Goal: Check status: Check status

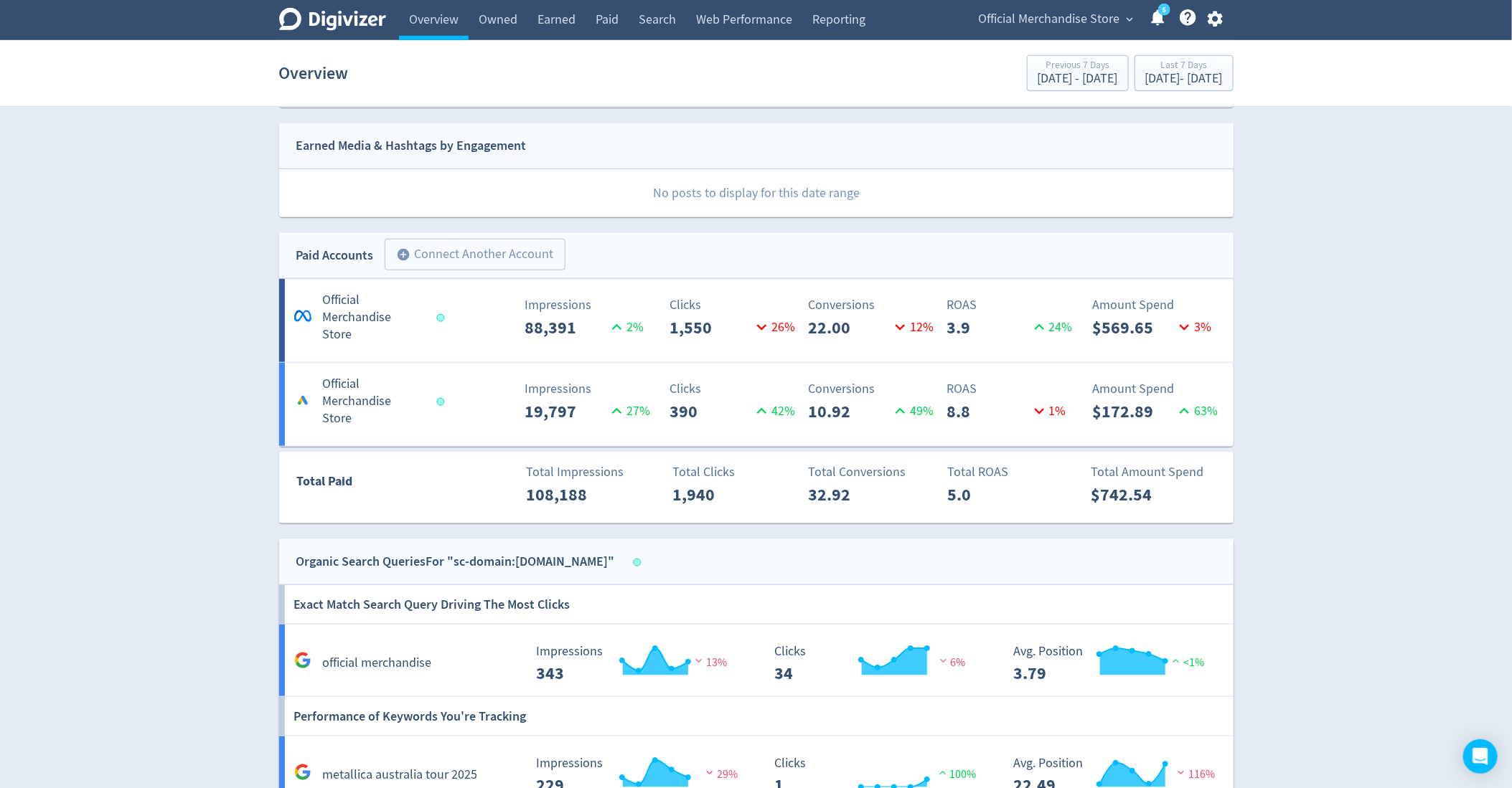
scroll to position [645, 0]
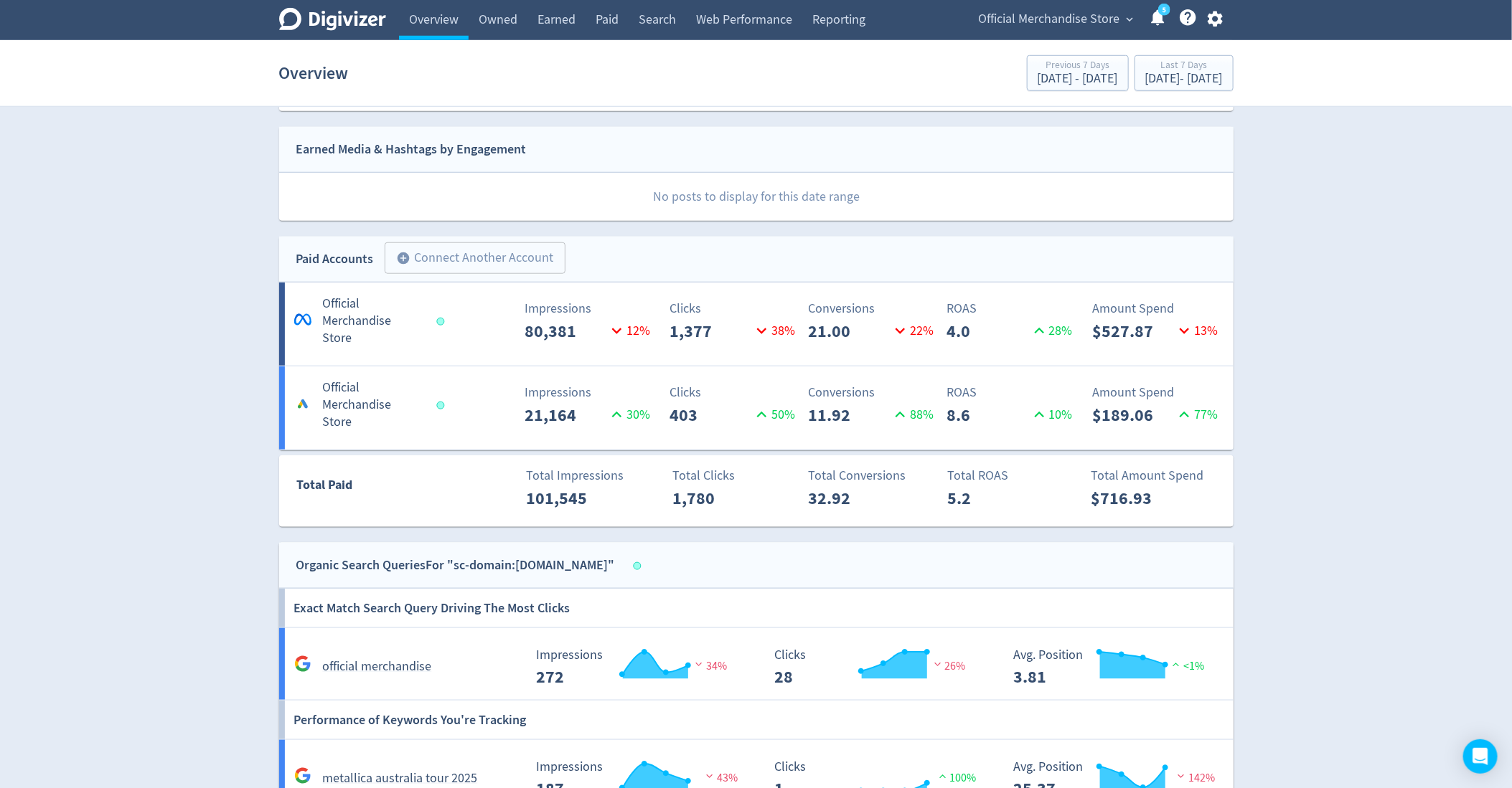
scroll to position [634, 0]
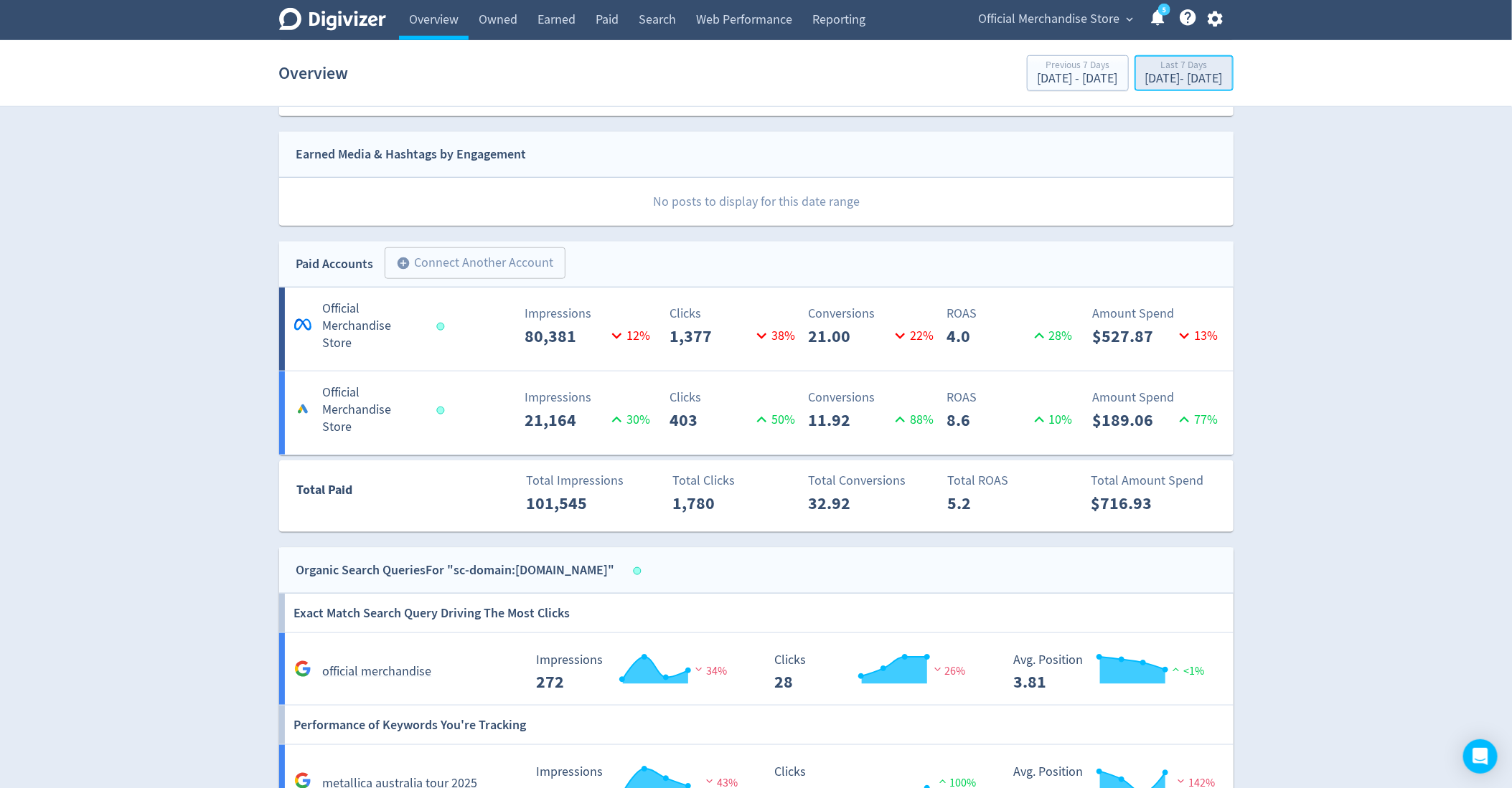
click at [1146, 78] on div "[DATE] - [DATE]" at bounding box center [1185, 79] width 78 height 13
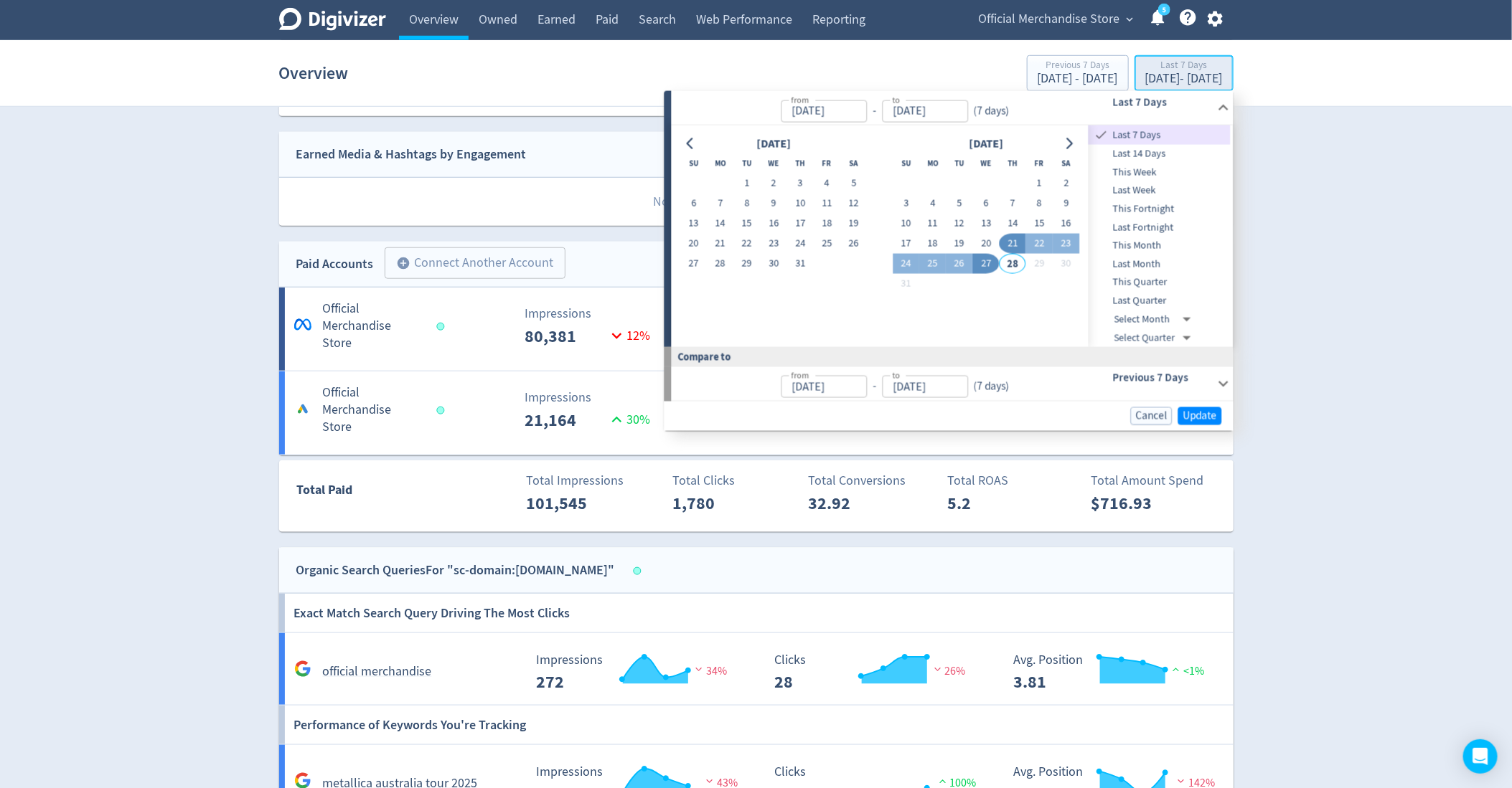
type input "[DATE]"
click at [1162, 164] on div "This Week" at bounding box center [1160, 173] width 142 height 19
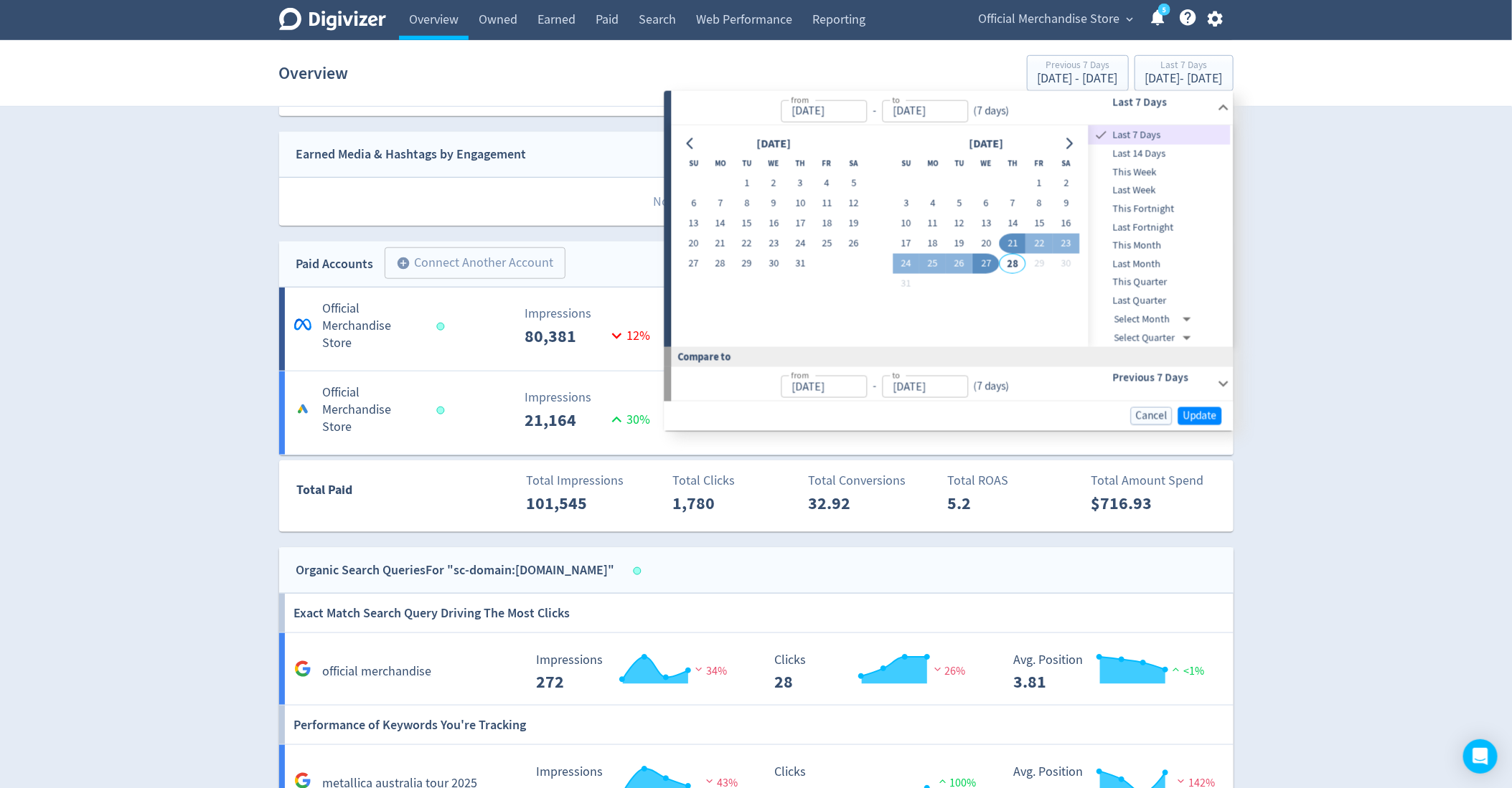
type input "[DATE]"
click at [1162, 164] on div "This Week" at bounding box center [1160, 173] width 142 height 19
click at [1162, 158] on span "Last 14 Days" at bounding box center [1160, 154] width 142 height 16
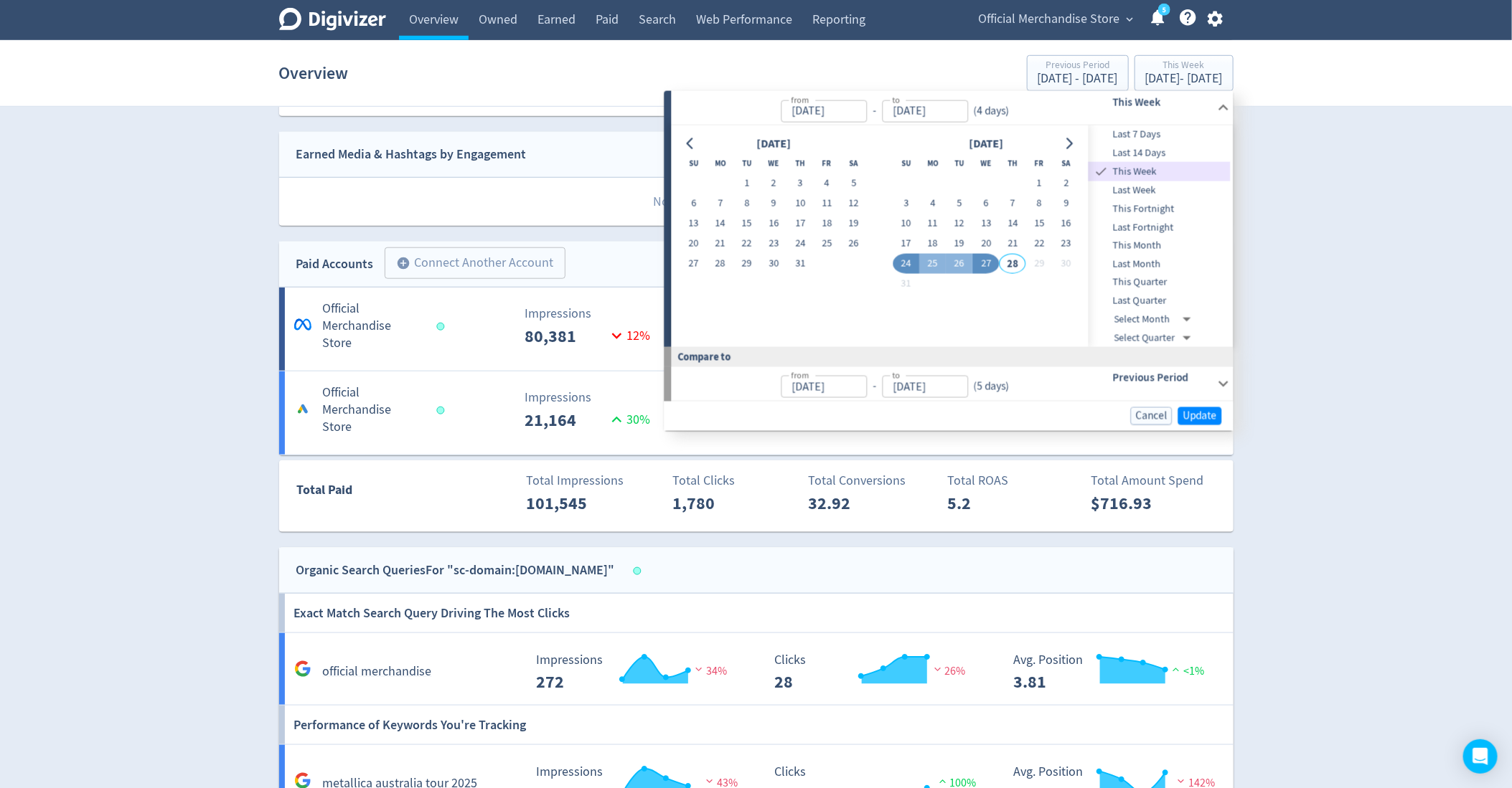
type input "[DATE]"
click at [1205, 418] on span "Update" at bounding box center [1201, 416] width 34 height 11
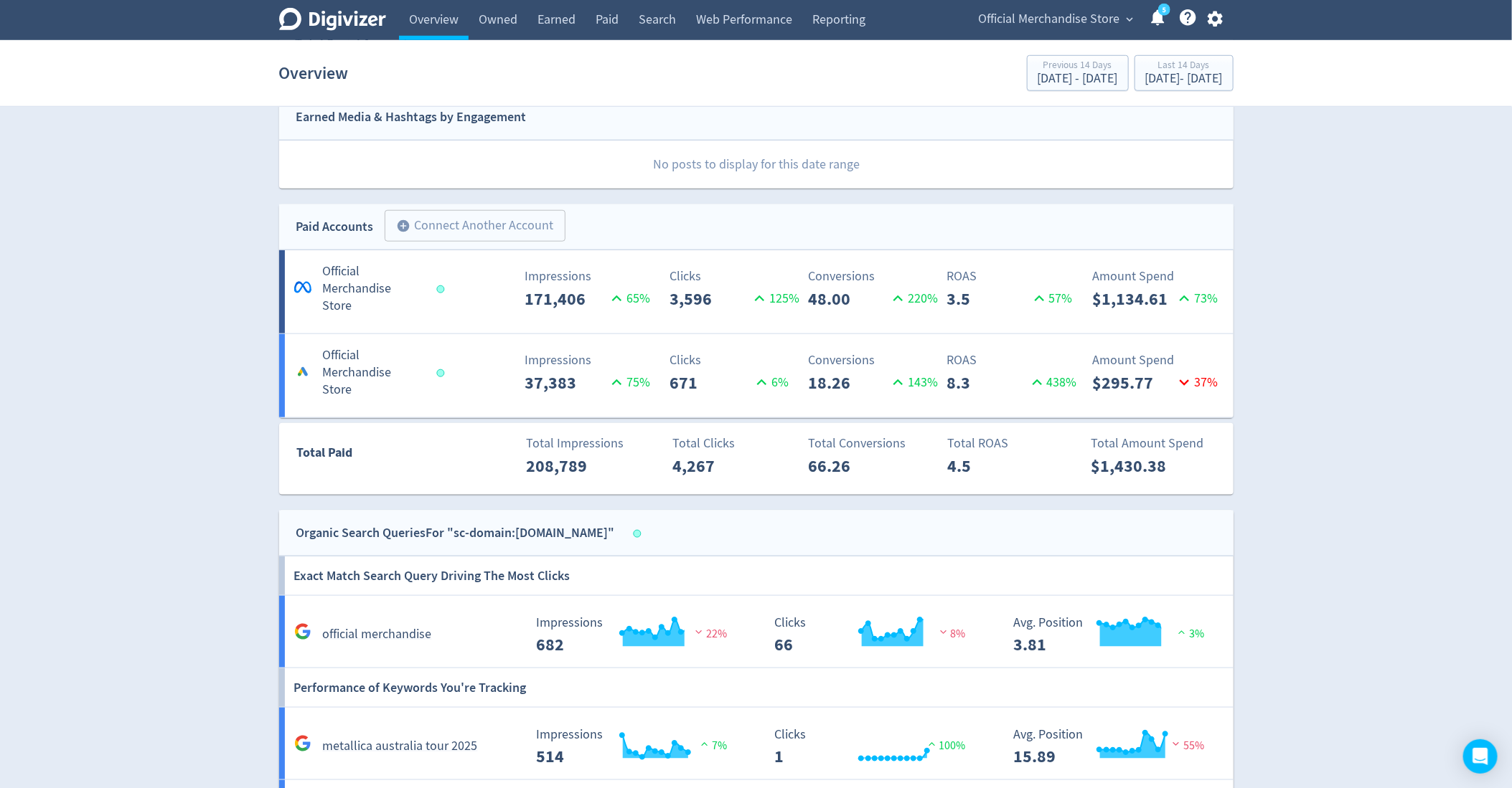
scroll to position [659, 0]
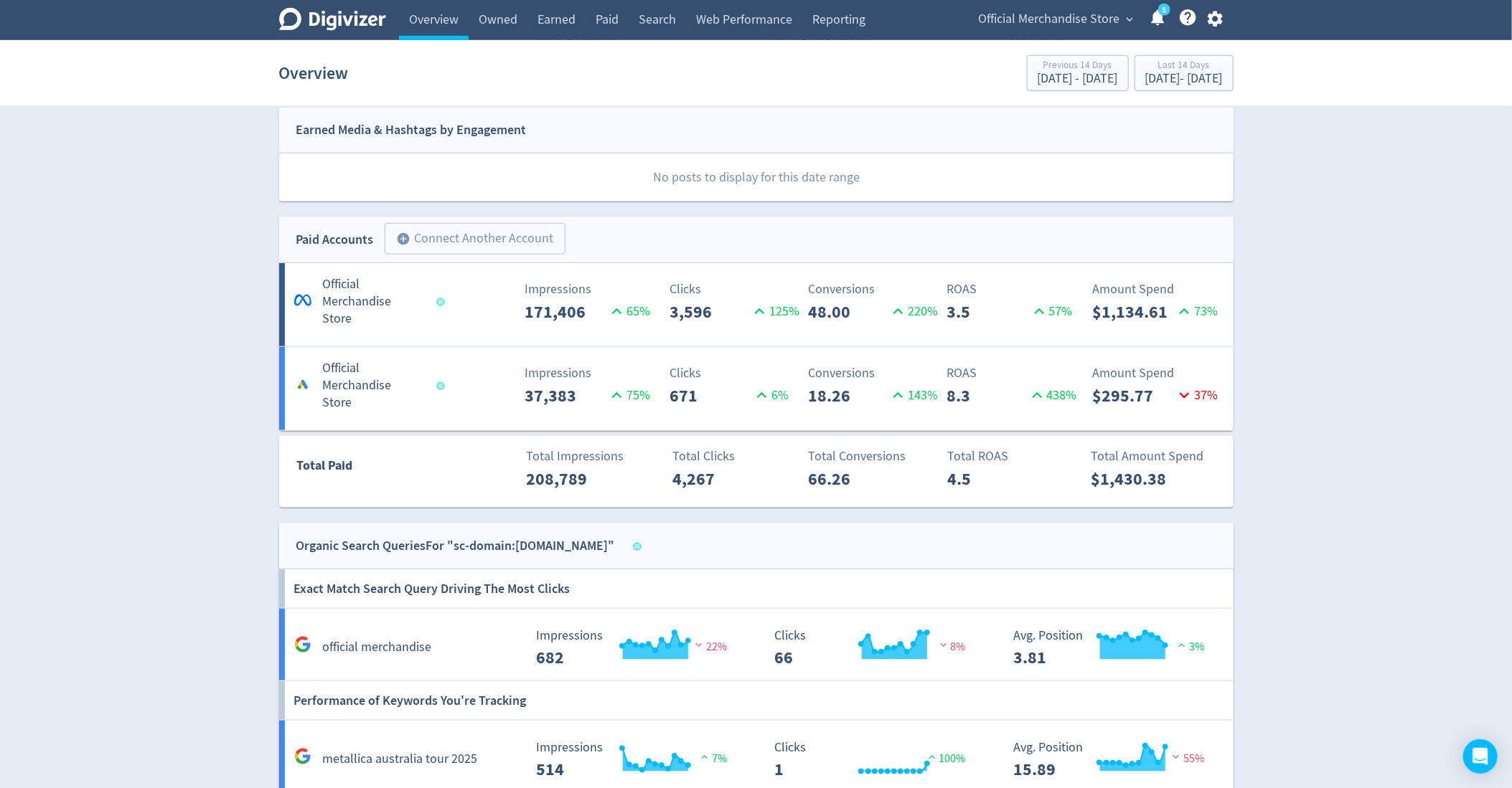
click at [1134, 96] on section "Overview Previous 14 Days [DATE] - [DATE] Last 14 Days [DATE] - [DATE]" at bounding box center [756, 73] width 1512 height 67
click at [1146, 81] on div "[DATE] - [DATE]" at bounding box center [1185, 79] width 78 height 13
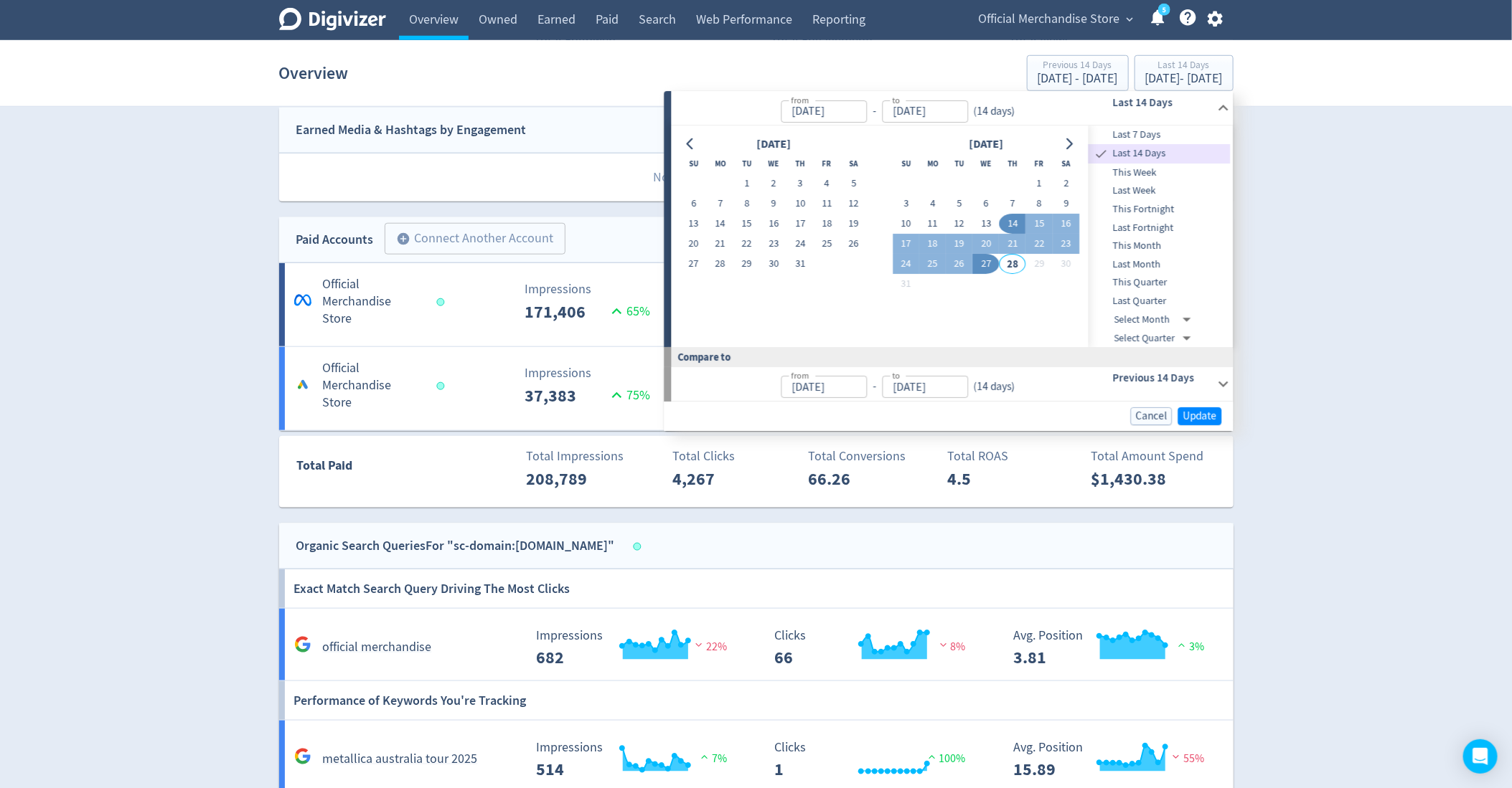
click at [1137, 134] on span "Last 7 Days" at bounding box center [1160, 135] width 142 height 16
type input "[DATE]"
click at [1203, 412] on span "Update" at bounding box center [1201, 416] width 34 height 11
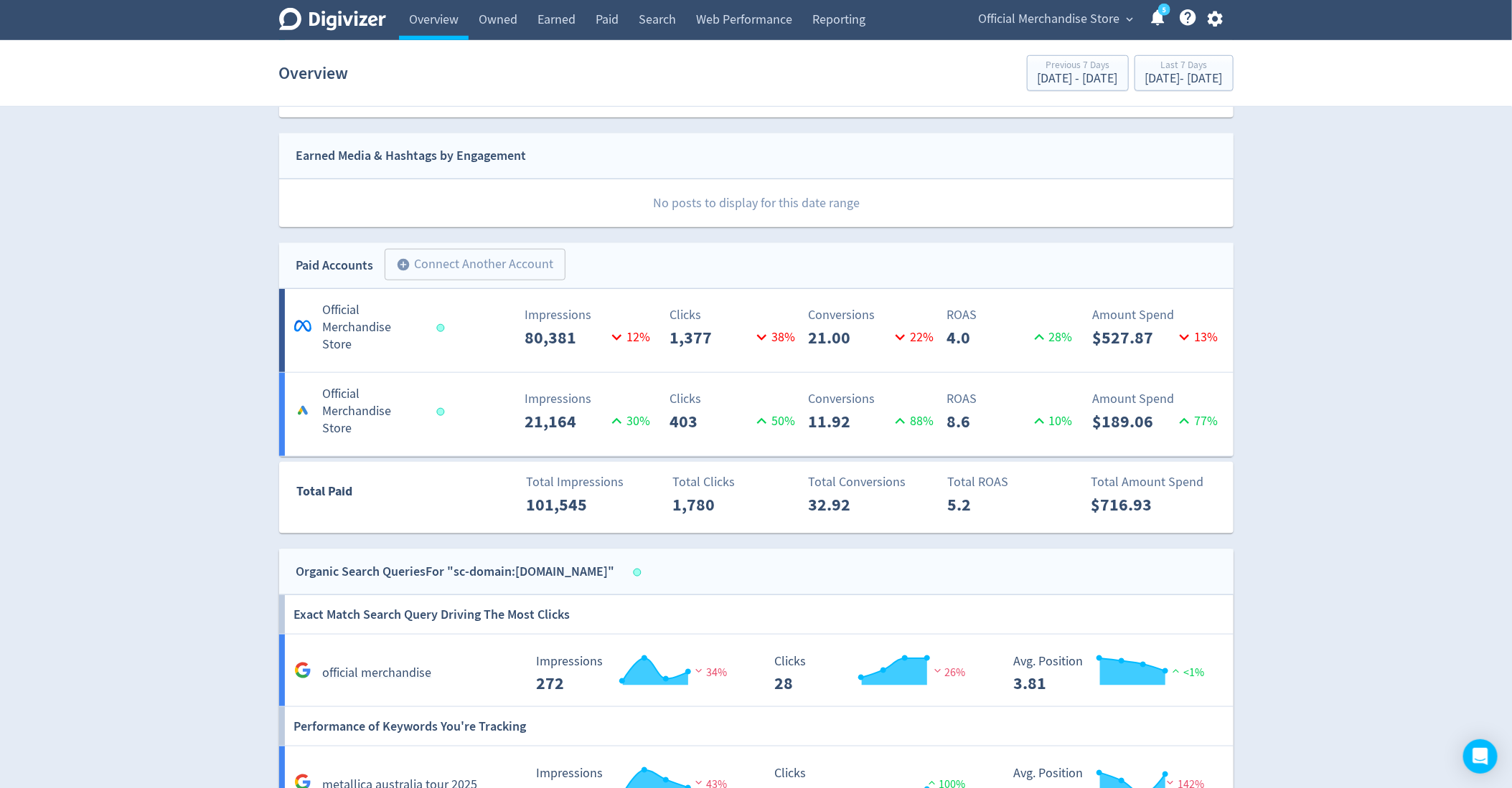
scroll to position [634, 0]
click at [1166, 67] on div "Last 7 Days" at bounding box center [1185, 66] width 78 height 12
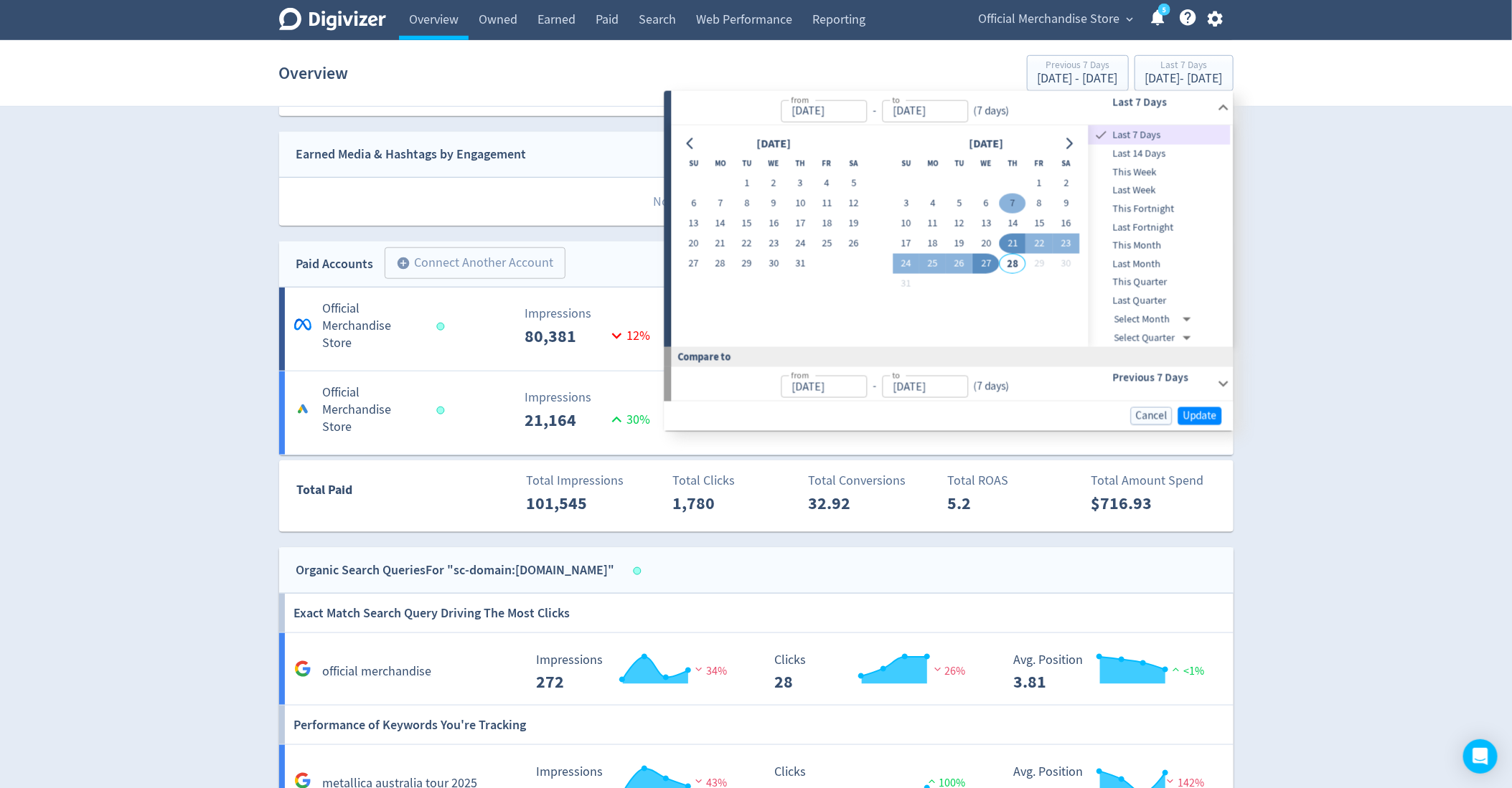
click at [1010, 203] on button "7" at bounding box center [1013, 203] width 27 height 20
type input "[DATE]"
click at [990, 219] on button "13" at bounding box center [986, 223] width 27 height 20
type input "[DATE]"
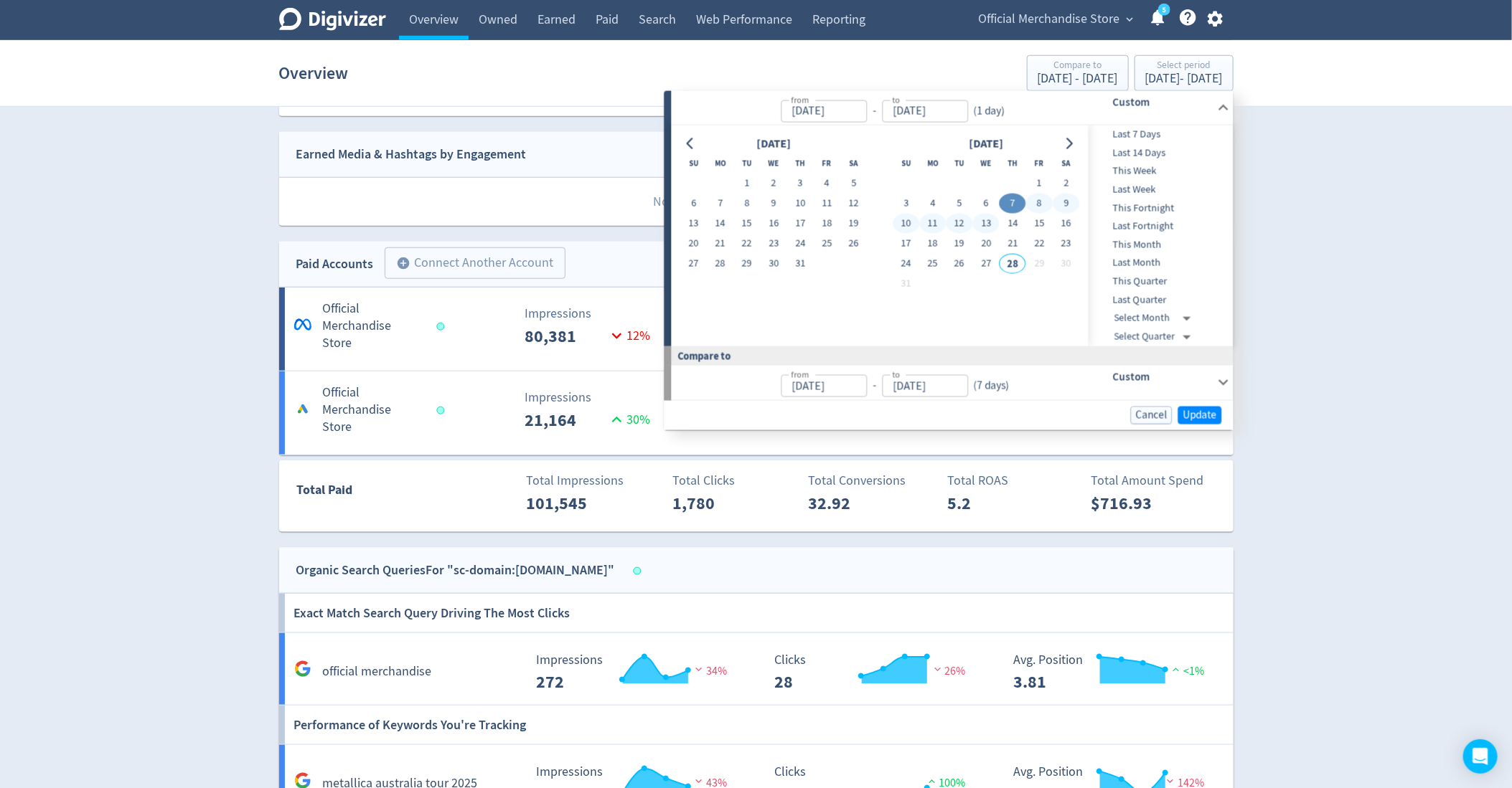
type input "[DATE]"
click at [990, 202] on button "6" at bounding box center [986, 203] width 27 height 20
type input "[DATE]"
click at [990, 226] on button "13" at bounding box center [986, 223] width 27 height 20
type input "[DATE]"
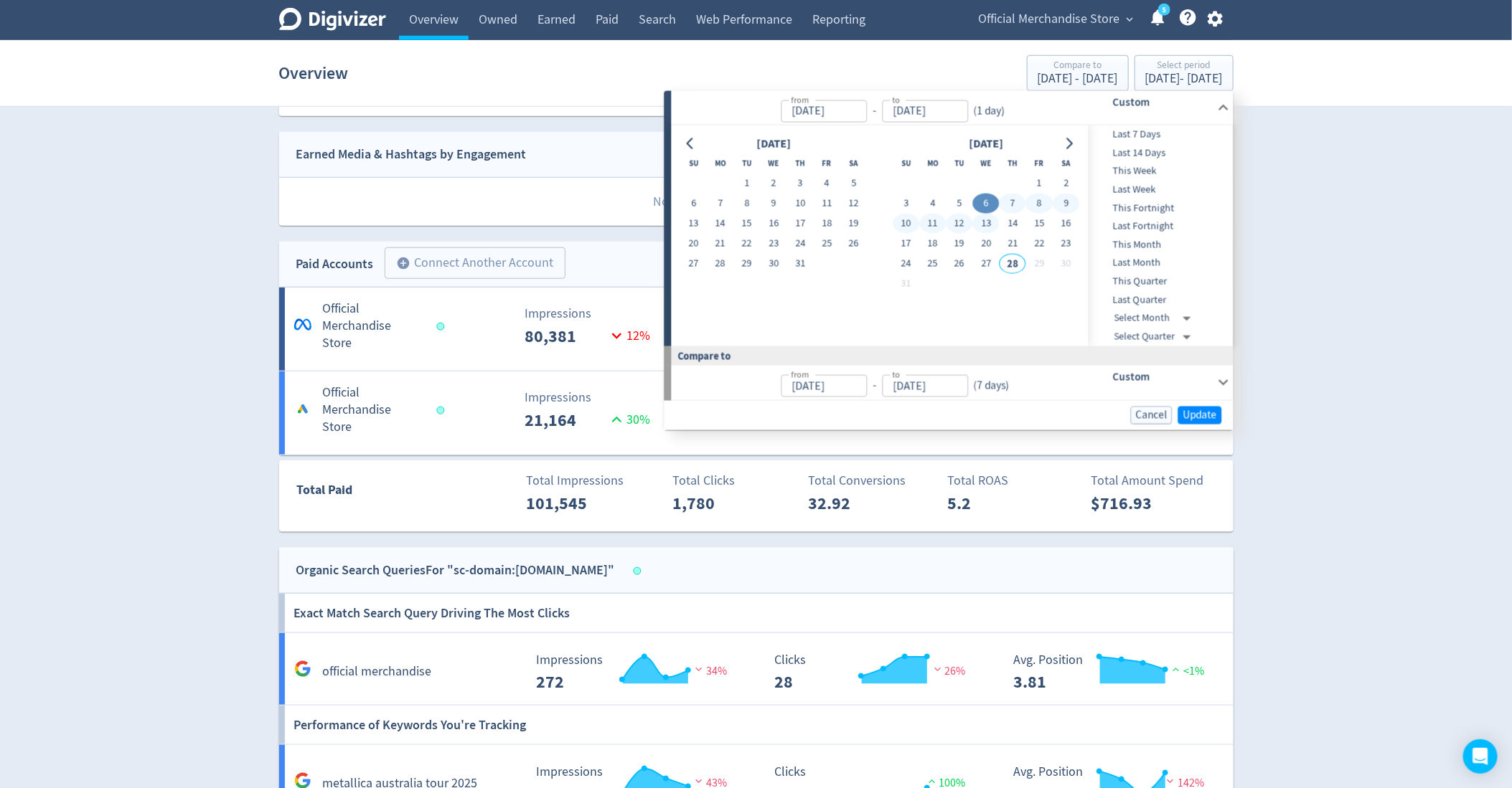
type input "[DATE]"
click at [1195, 420] on span "Update" at bounding box center [1201, 415] width 34 height 11
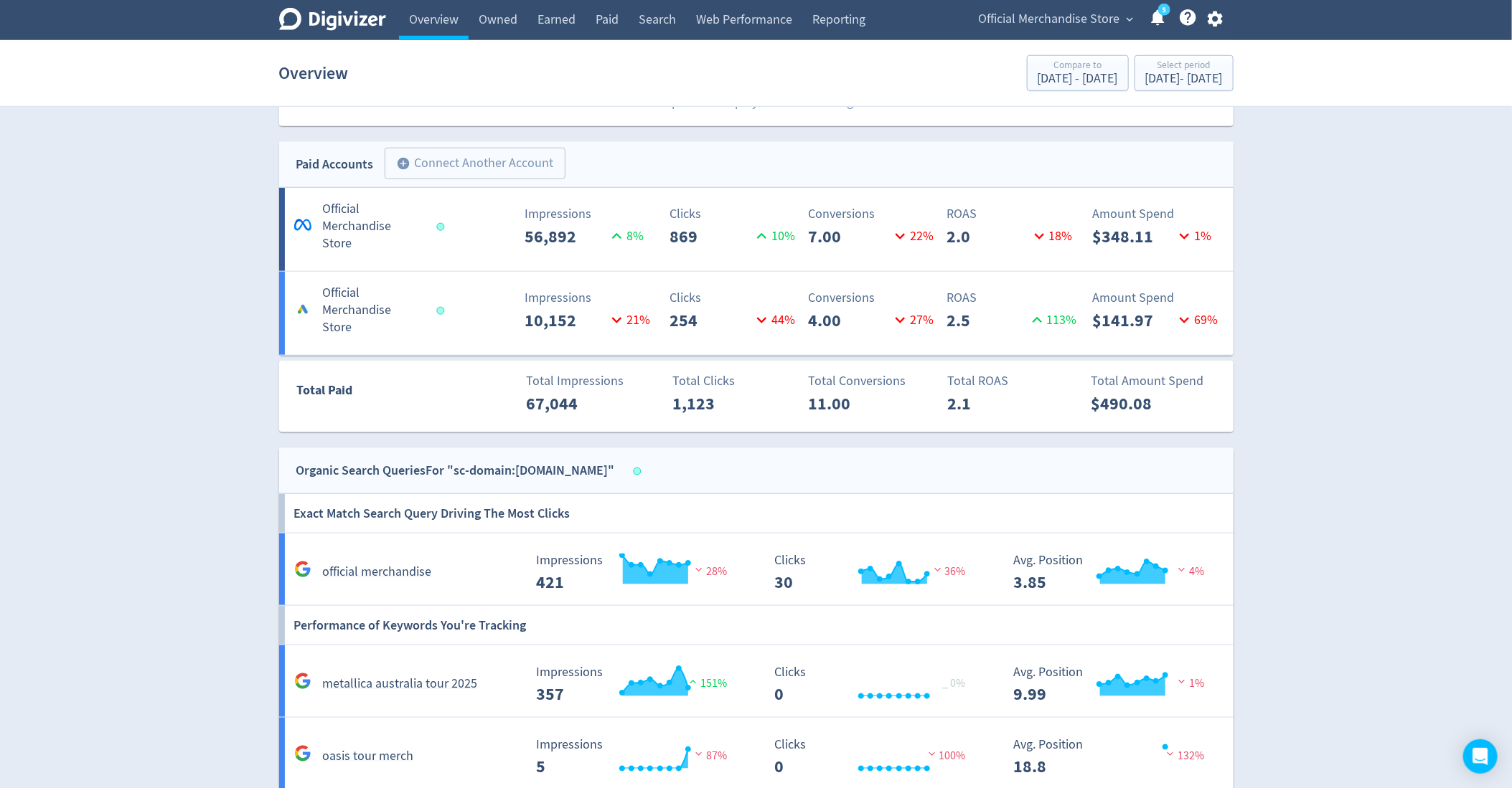
scroll to position [702, 0]
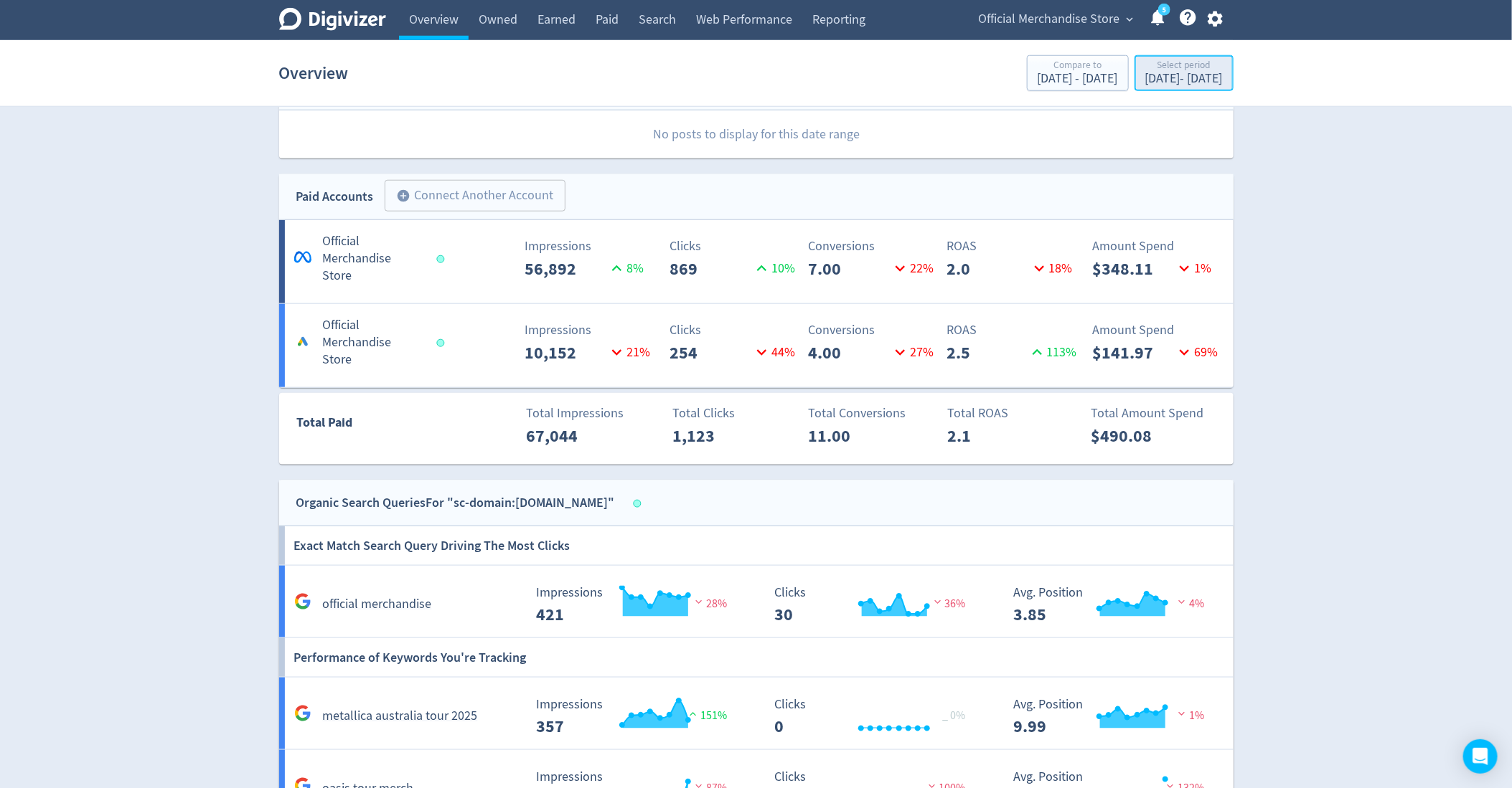
click at [1172, 62] on div "Select period" at bounding box center [1185, 66] width 78 height 12
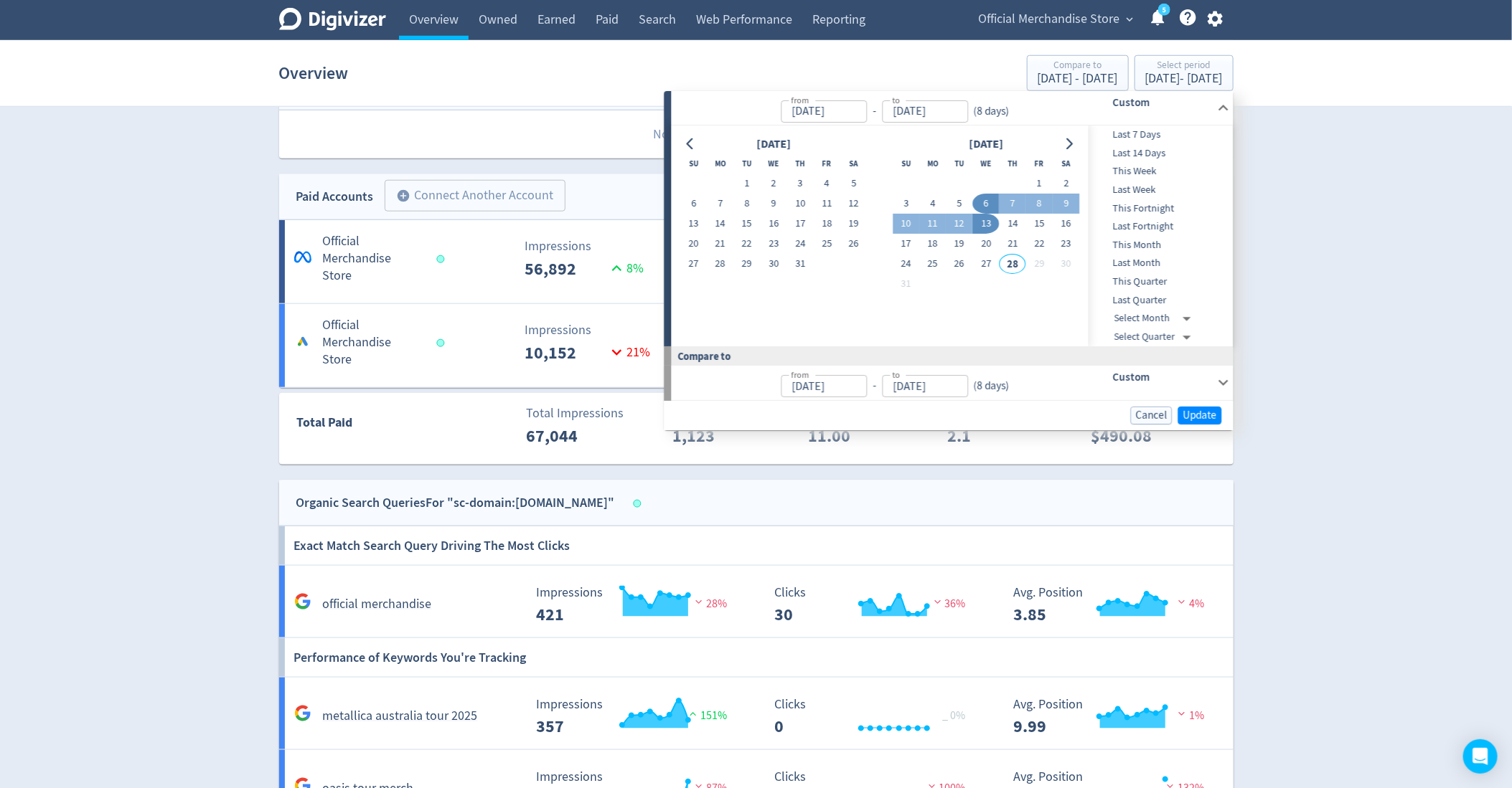
click at [1412, 328] on div "Digivizer Logo [PERSON_NAME] Logo Overview Owned Earned Paid Search Web Perform…" at bounding box center [756, 210] width 1512 height 1825
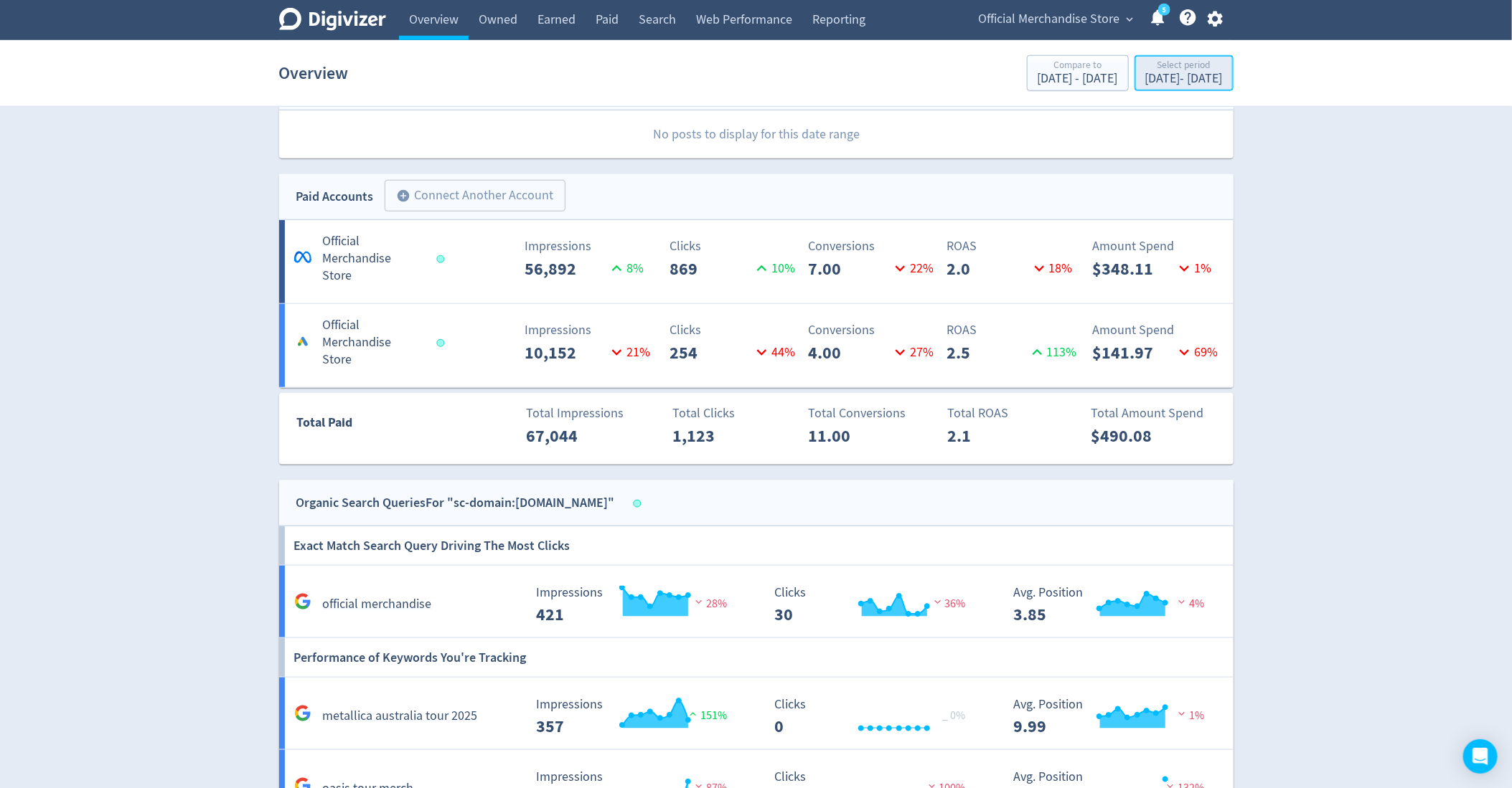
click at [1174, 74] on div "[DATE] - [DATE]" at bounding box center [1185, 79] width 78 height 13
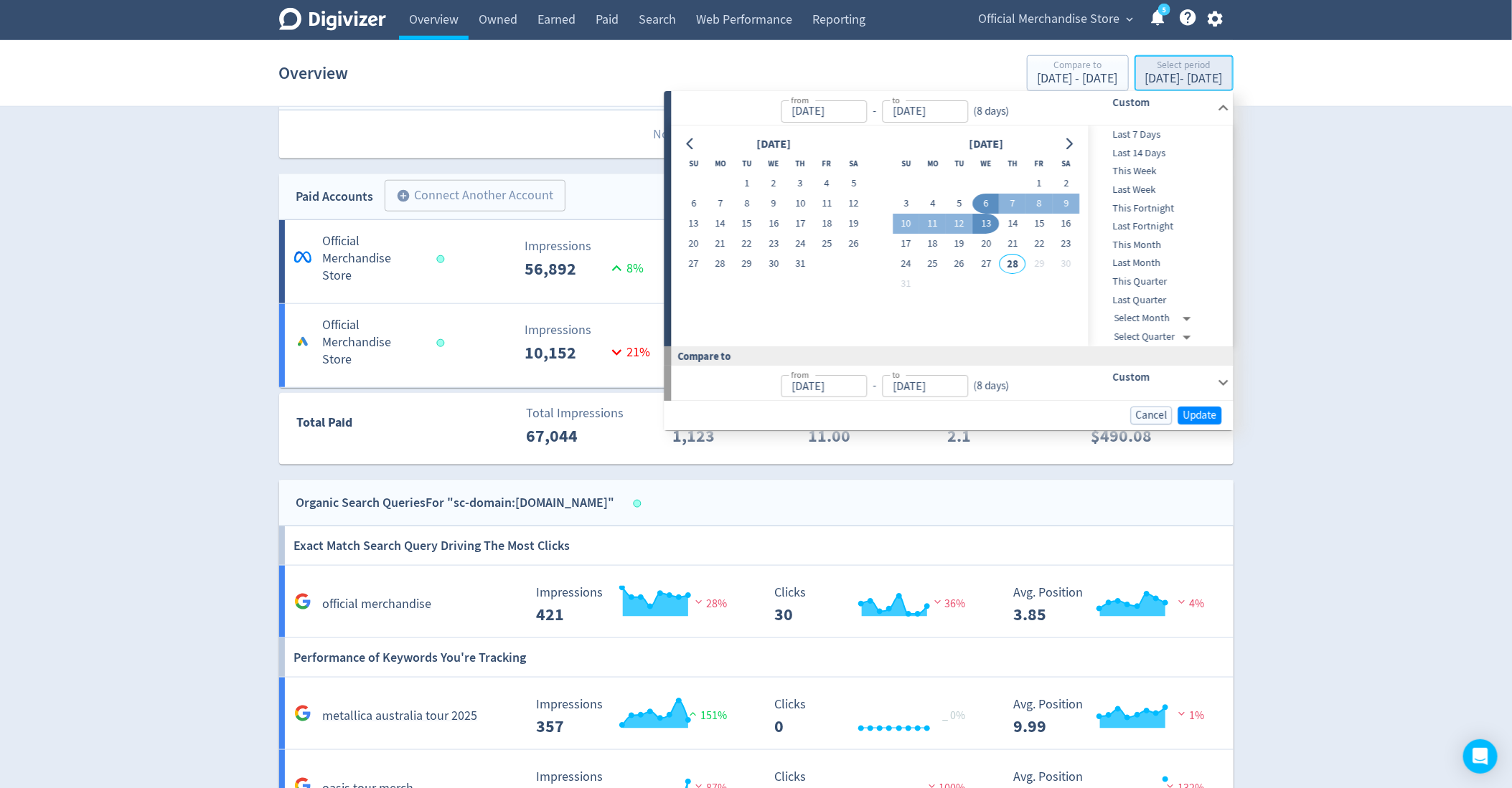
click at [1174, 74] on div "[DATE] - [DATE]" at bounding box center [1185, 79] width 78 height 13
click at [1009, 221] on button "14" at bounding box center [1013, 224] width 27 height 20
type input "[DATE]"
click at [906, 242] on button "17" at bounding box center [906, 244] width 27 height 20
type input "[DATE]"
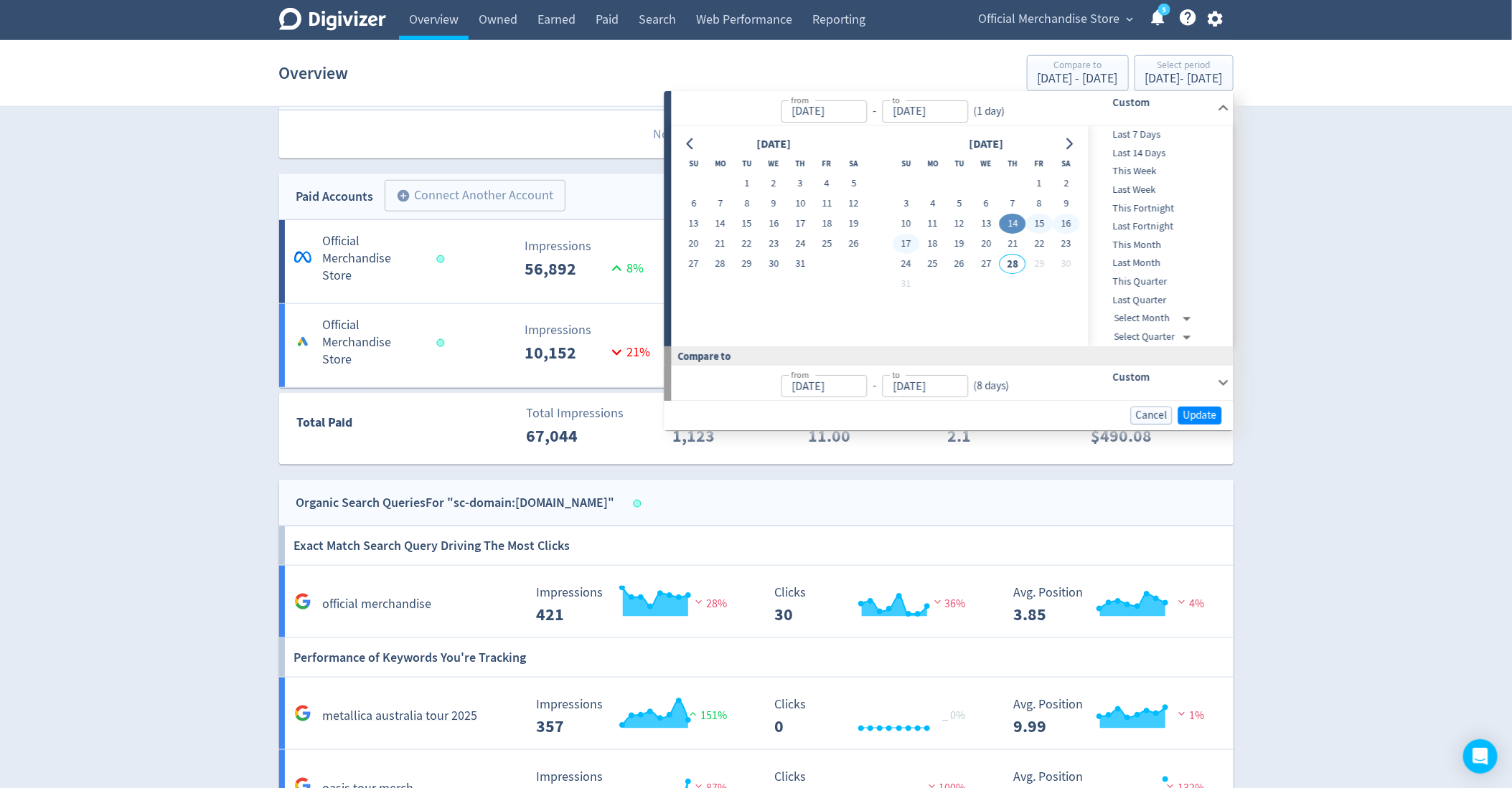
type input "[DATE]"
click at [1195, 410] on span "Update" at bounding box center [1201, 415] width 34 height 11
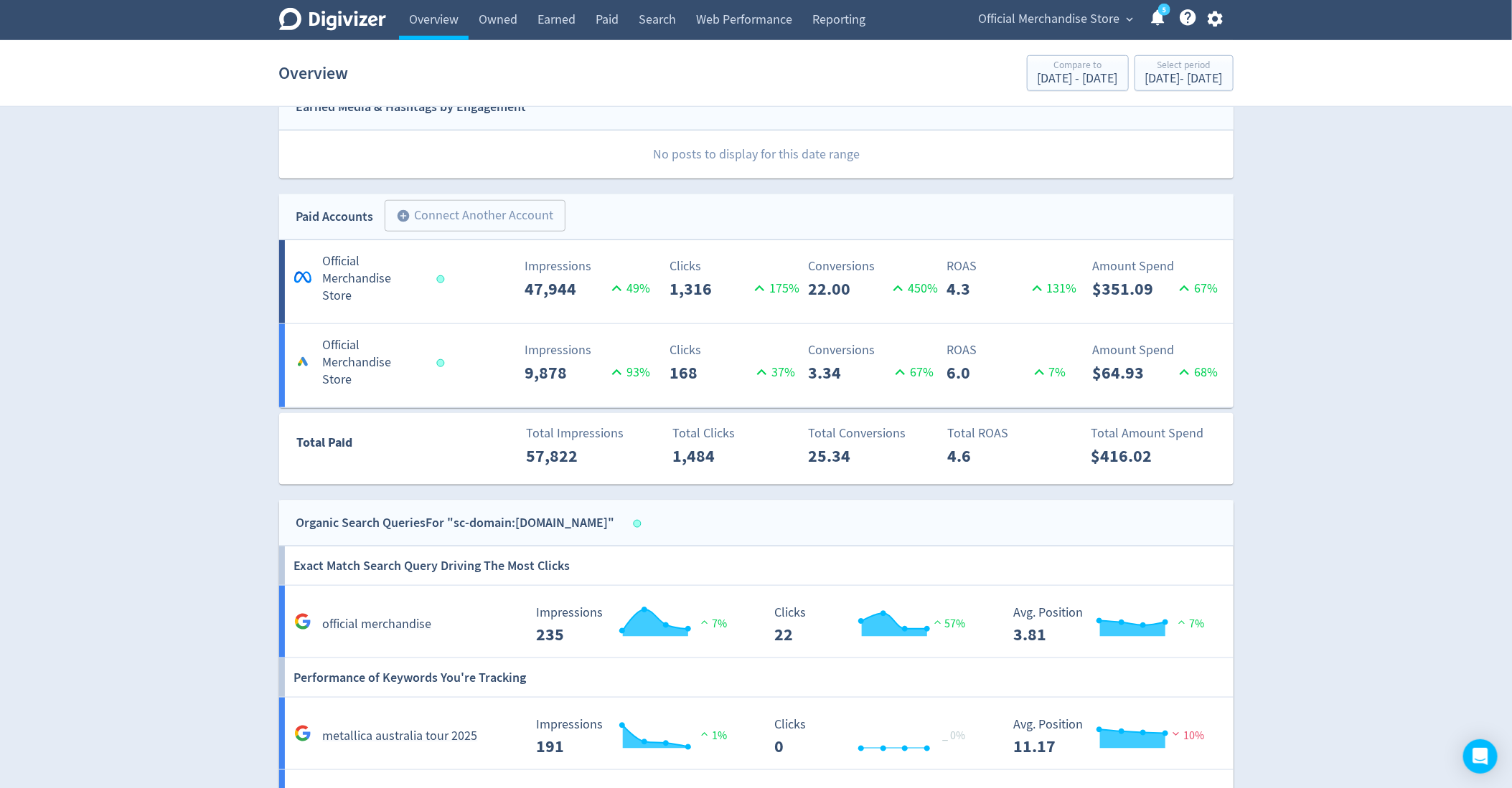
scroll to position [675, 0]
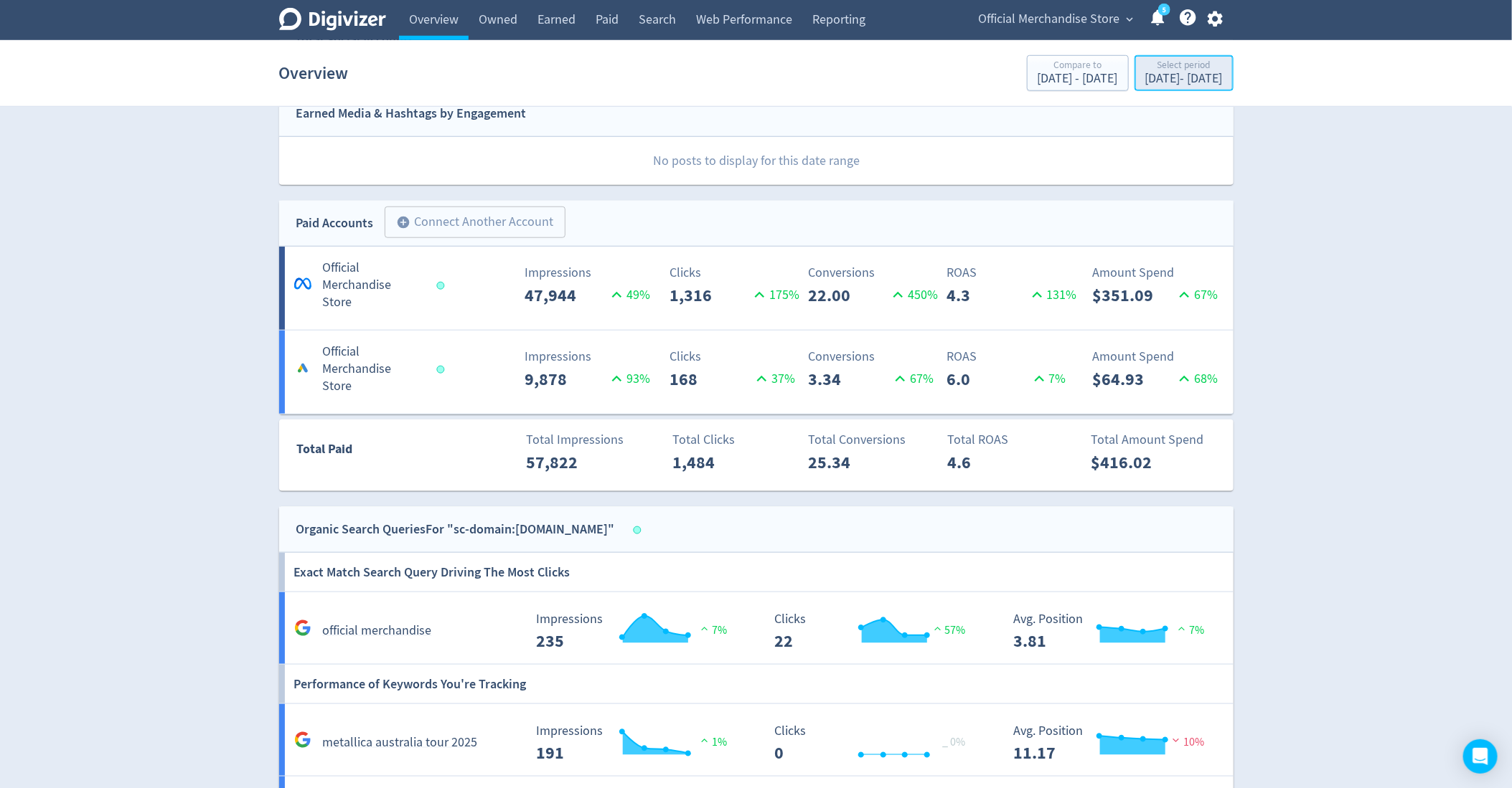
click at [1146, 79] on div "[DATE] - [DATE]" at bounding box center [1185, 79] width 78 height 13
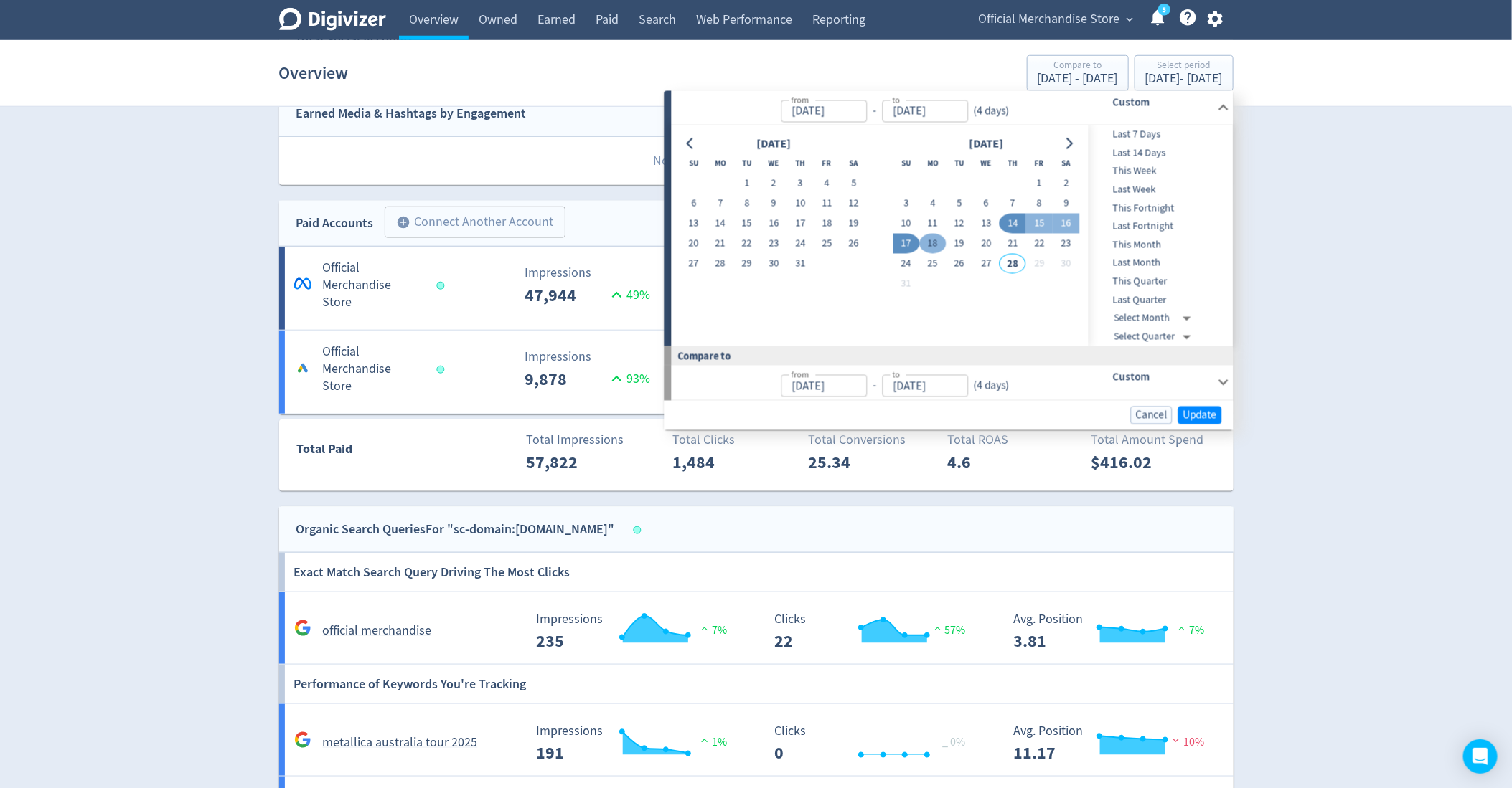
click at [939, 247] on button "18" at bounding box center [932, 243] width 27 height 20
type input "[DATE]"
click at [934, 261] on button "25" at bounding box center [932, 264] width 27 height 20
type input "[DATE]"
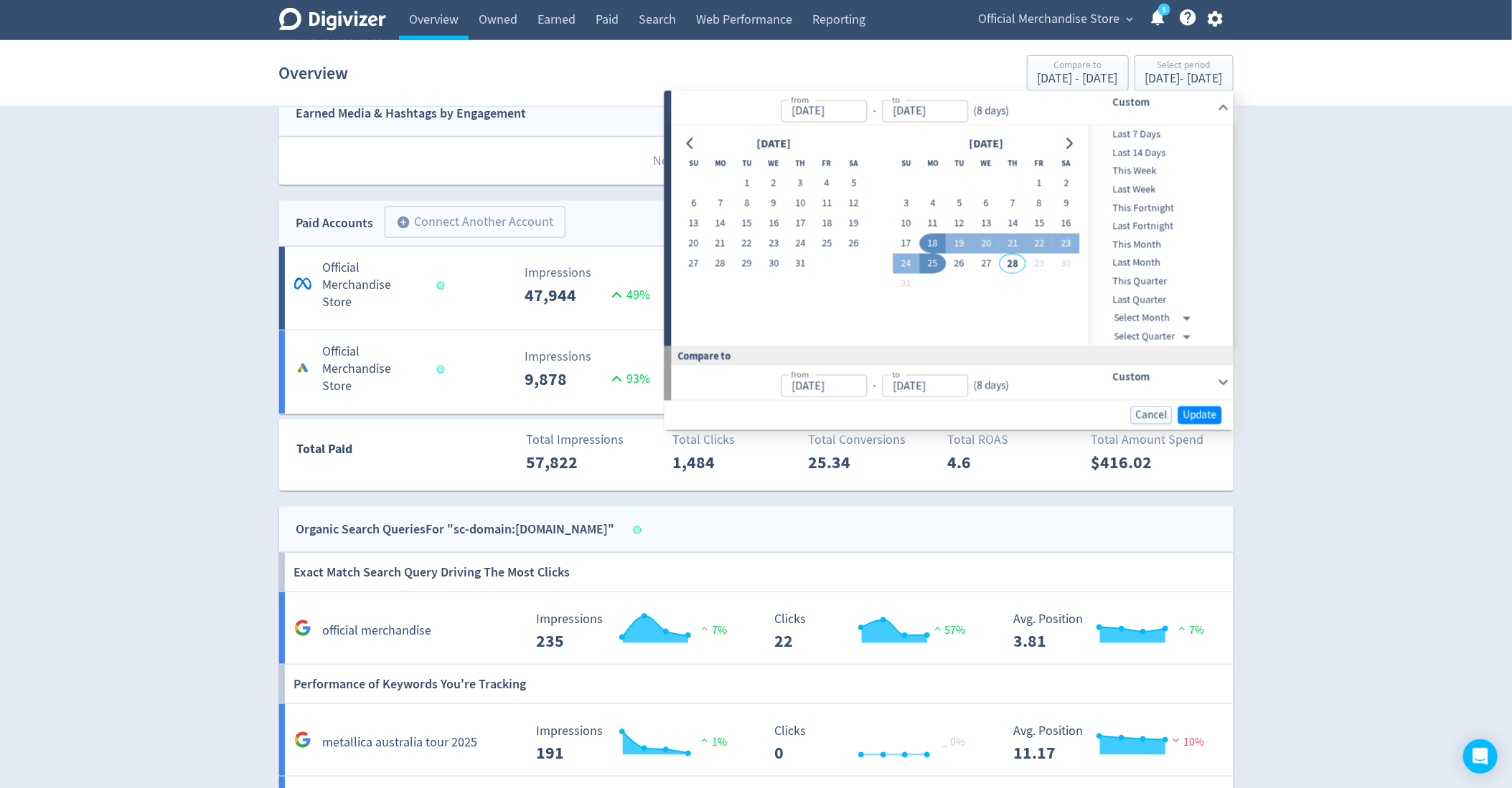
click at [930, 241] on button "18" at bounding box center [932, 243] width 27 height 20
click at [905, 264] on button "24" at bounding box center [906, 264] width 27 height 20
type input "[DATE]"
click at [1222, 408] on button "Update" at bounding box center [1201, 415] width 44 height 18
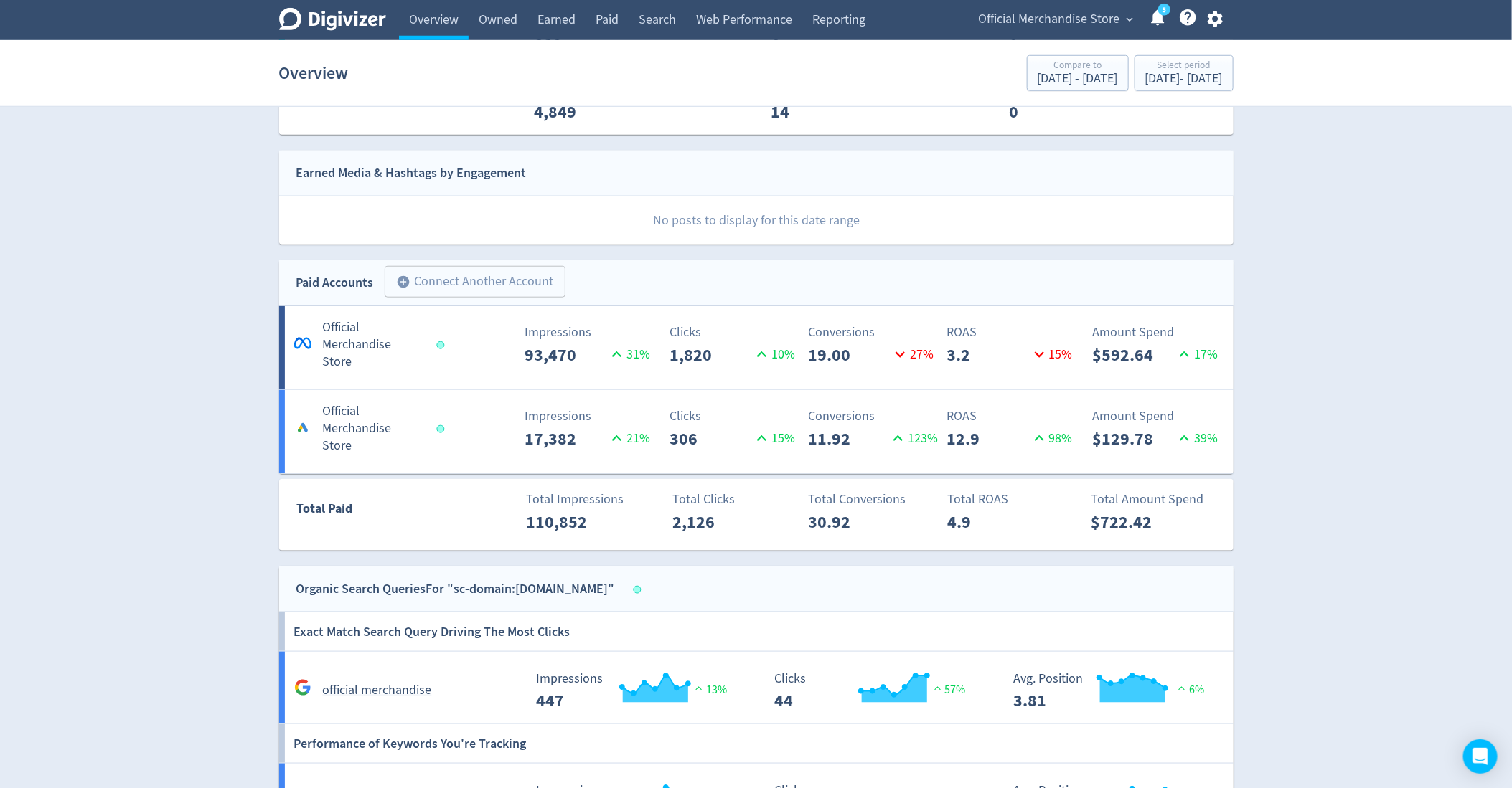
scroll to position [634, 0]
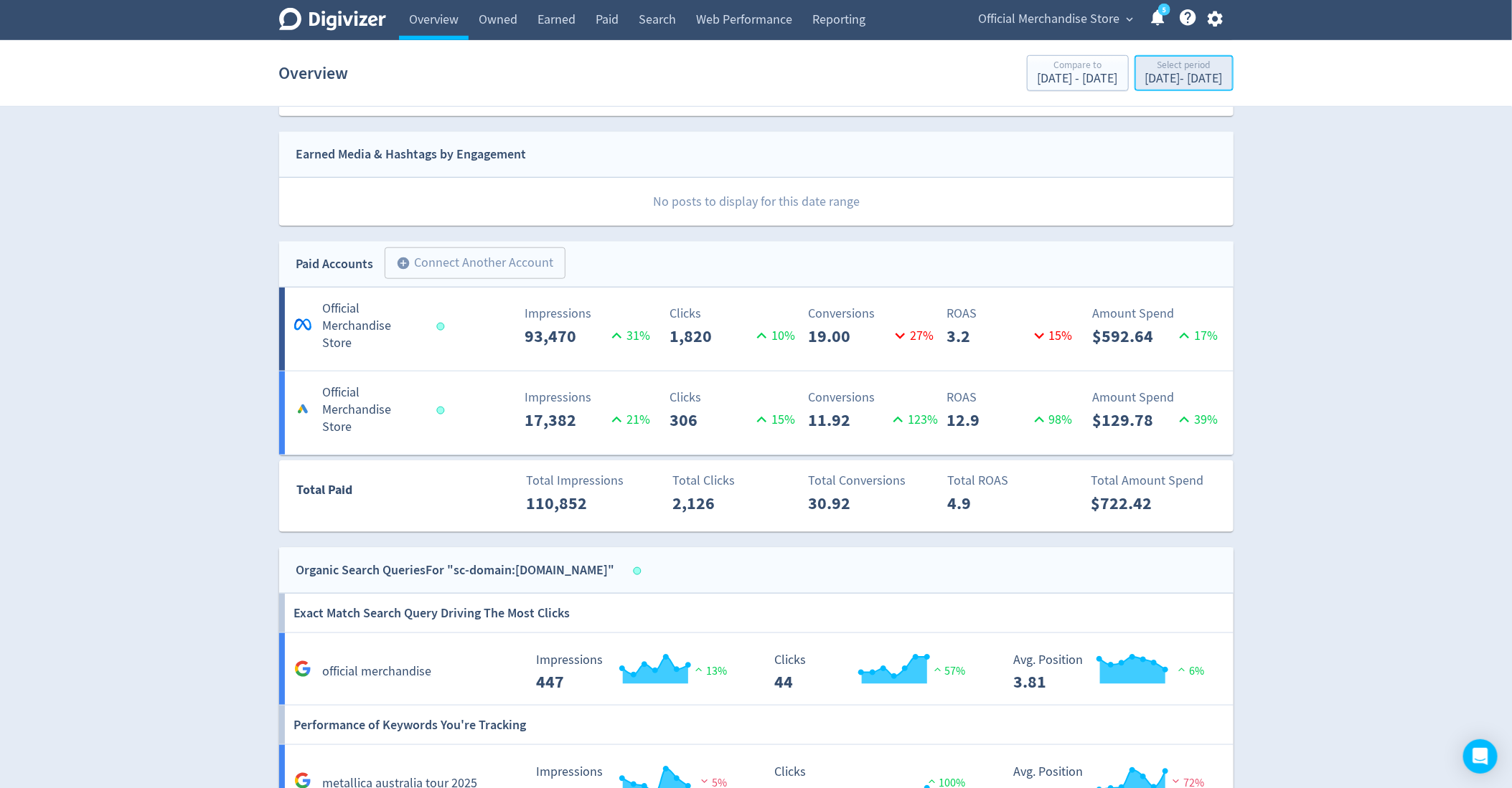
click at [1139, 88] on div "Select period [DATE] - [DATE]" at bounding box center [1184, 74] width 91 height 29
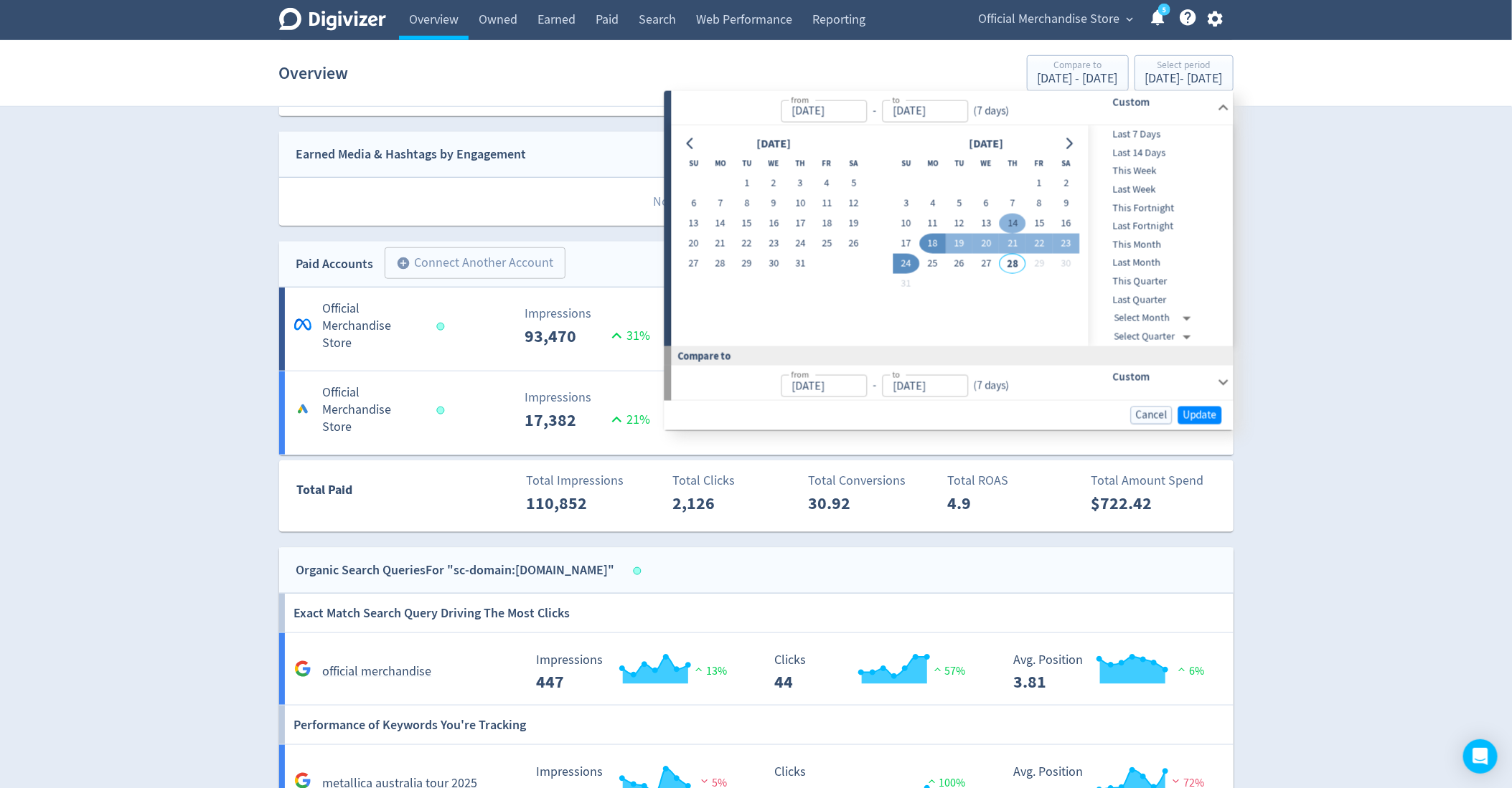
click at [1021, 222] on button "14" at bounding box center [1013, 223] width 27 height 20
type input "[DATE]"
click at [1038, 223] on button "15" at bounding box center [1039, 223] width 27 height 20
type input "[DATE]"
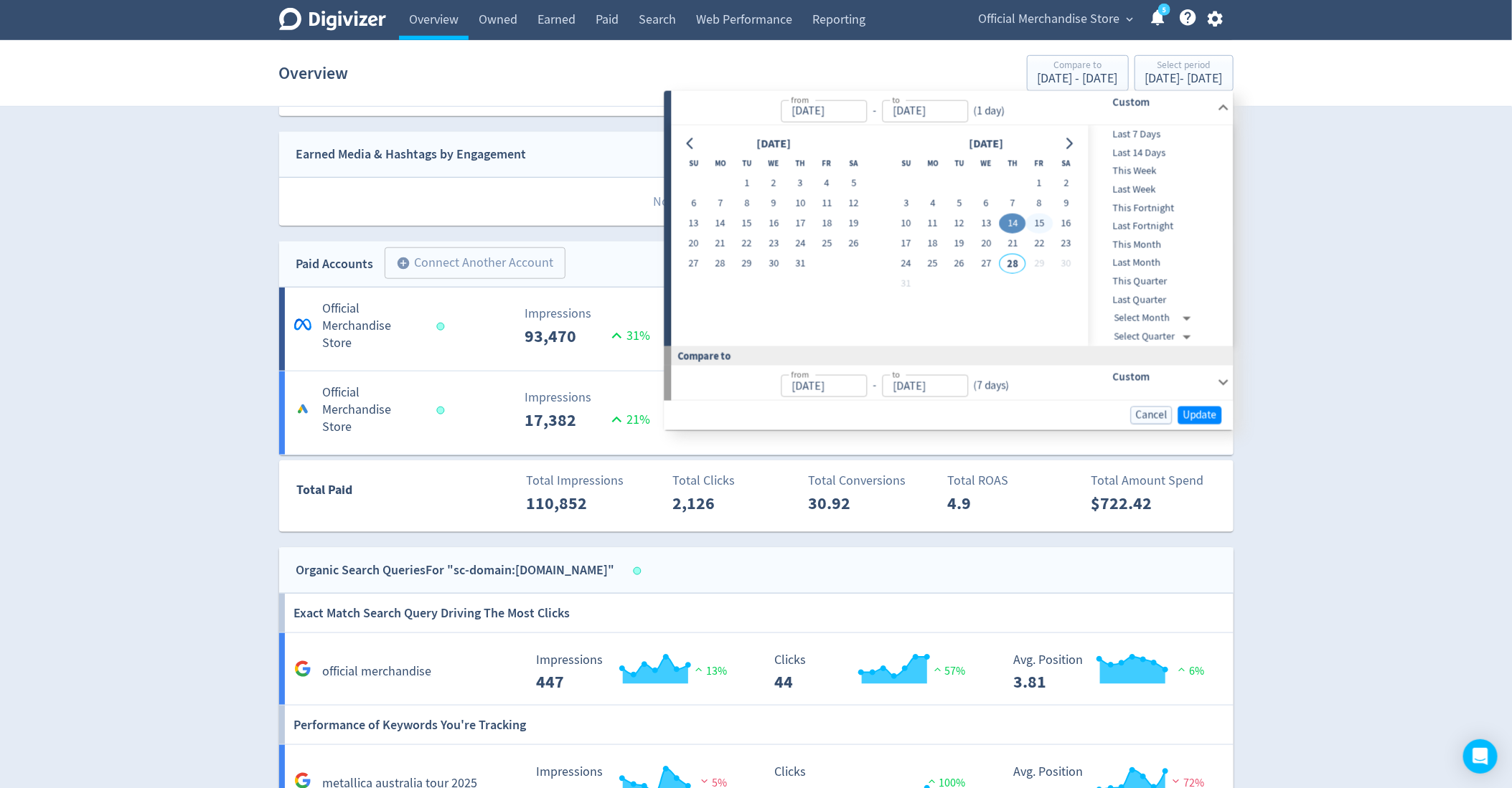
type input "[DATE]"
click at [1211, 418] on span "Update" at bounding box center [1201, 415] width 34 height 11
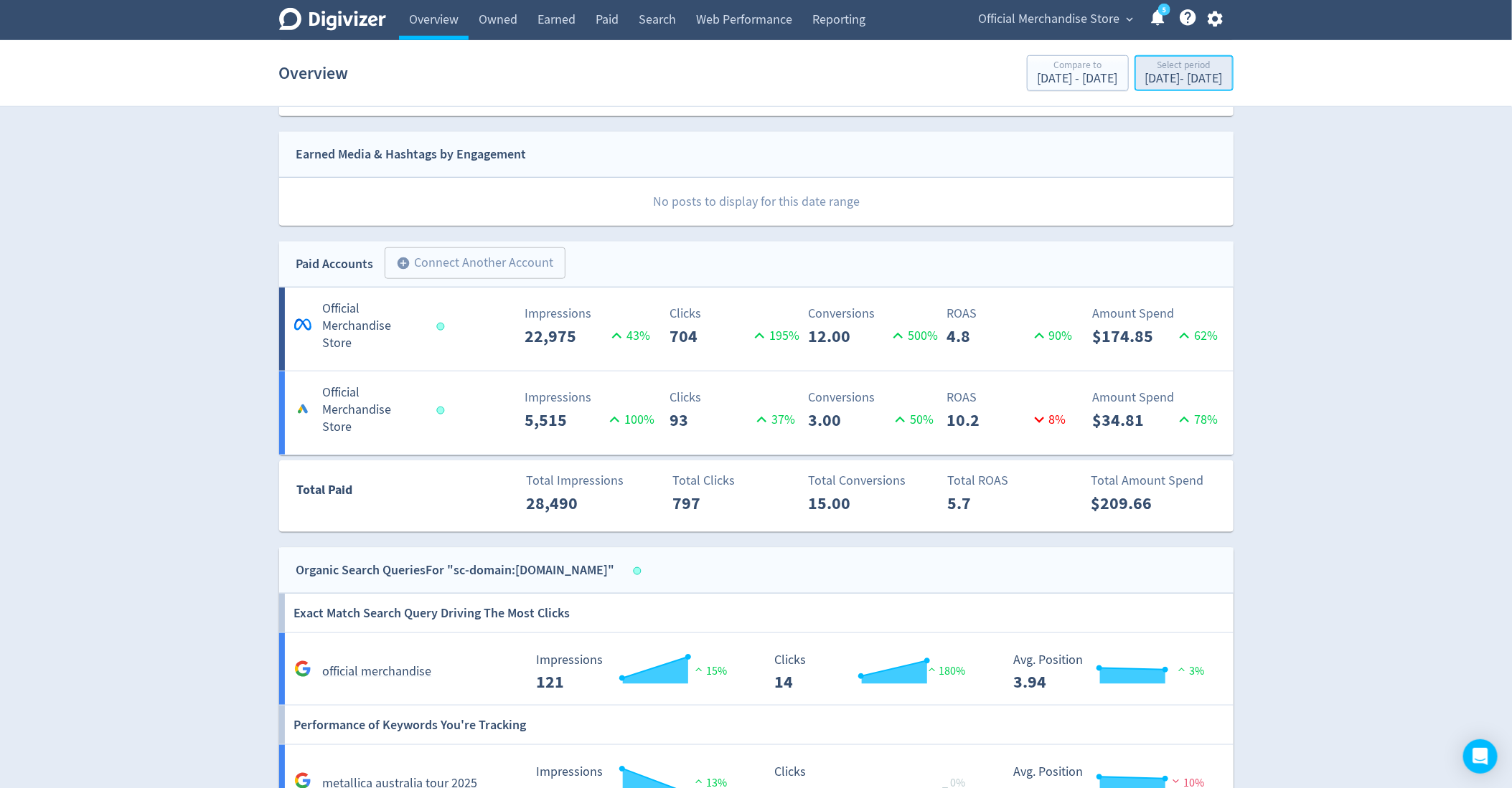
click at [1187, 85] on div "[DATE] - [DATE]" at bounding box center [1185, 79] width 78 height 13
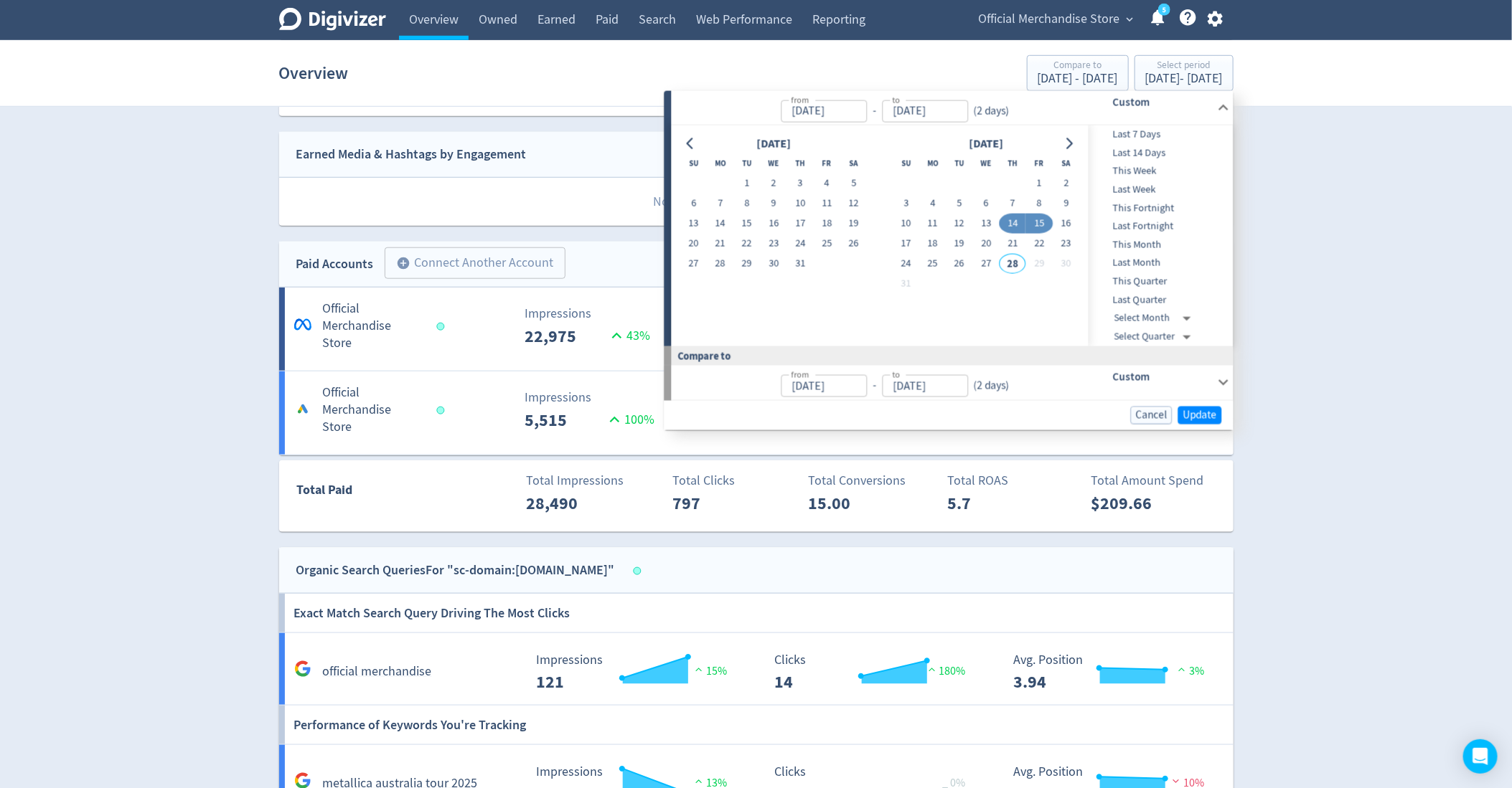
click at [1013, 222] on button "14" at bounding box center [1013, 223] width 27 height 20
type input "[DATE]"
click at [1192, 422] on button "Update" at bounding box center [1201, 415] width 44 height 18
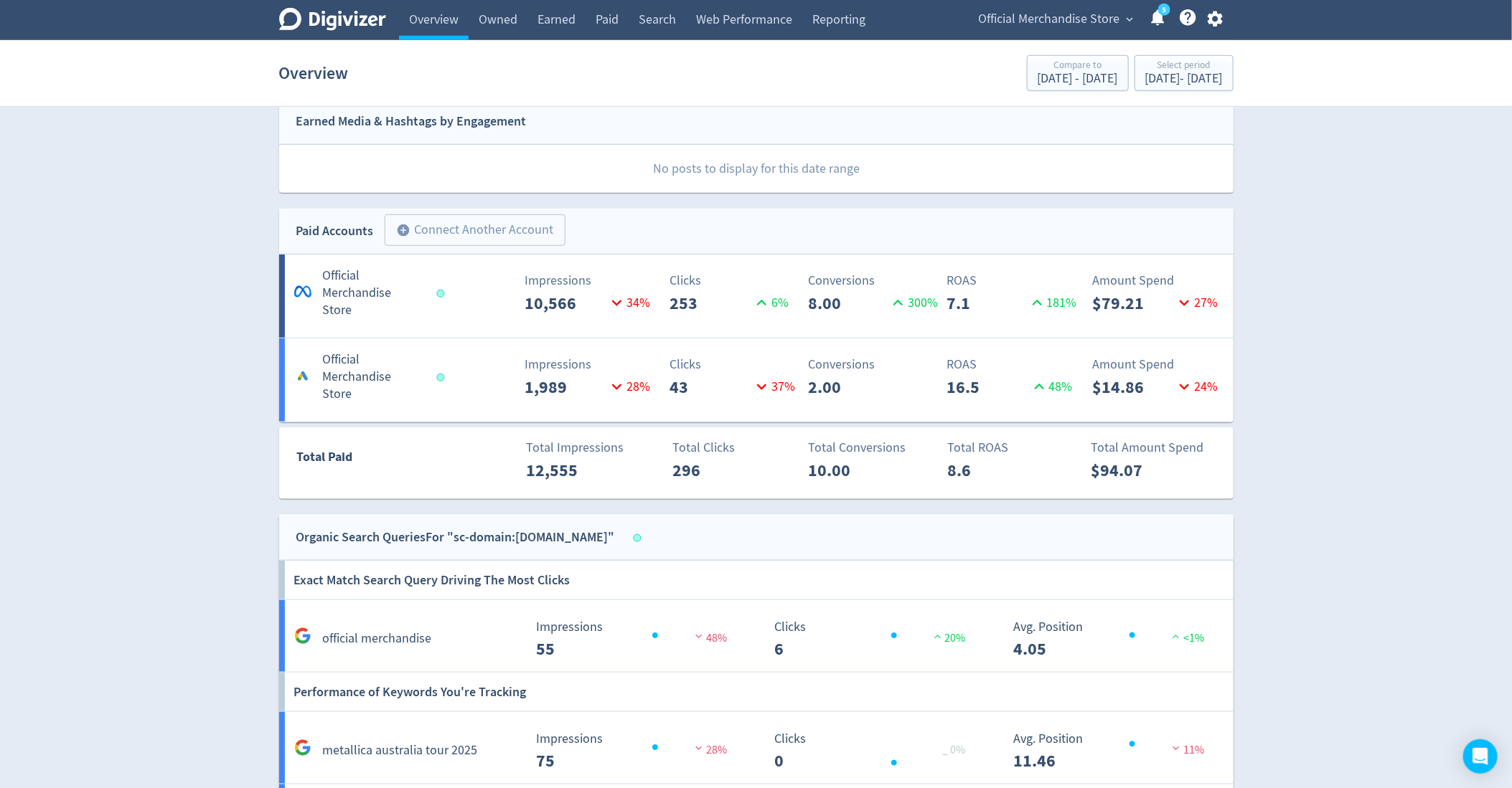
scroll to position [670, 0]
click at [1153, 73] on div "[DATE] - [DATE]" at bounding box center [1185, 79] width 78 height 13
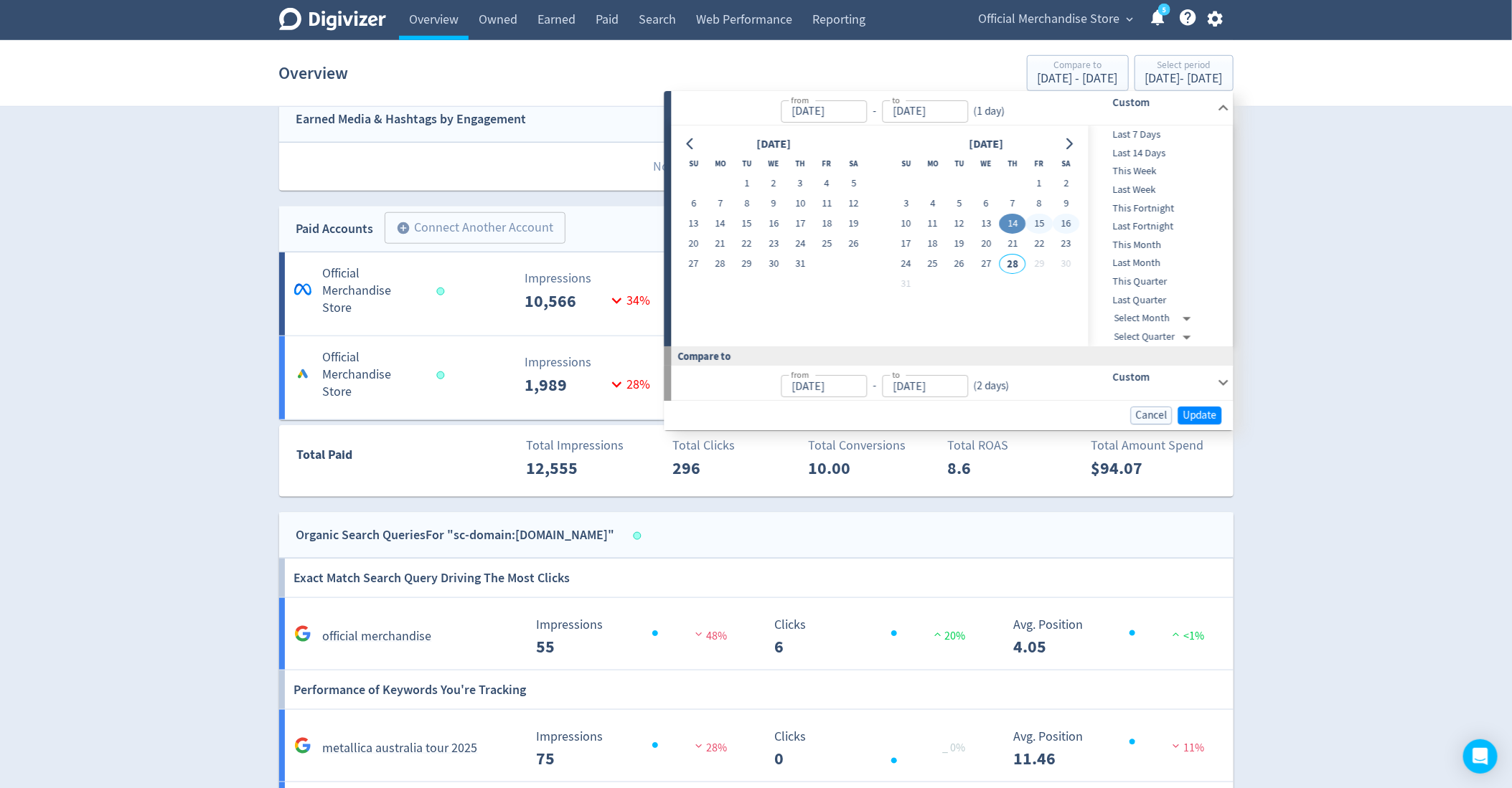
click at [1075, 221] on button "16" at bounding box center [1066, 224] width 27 height 20
type input "[DATE]"
click at [1075, 221] on button "16" at bounding box center [1066, 224] width 27 height 20
type input "[DATE]"
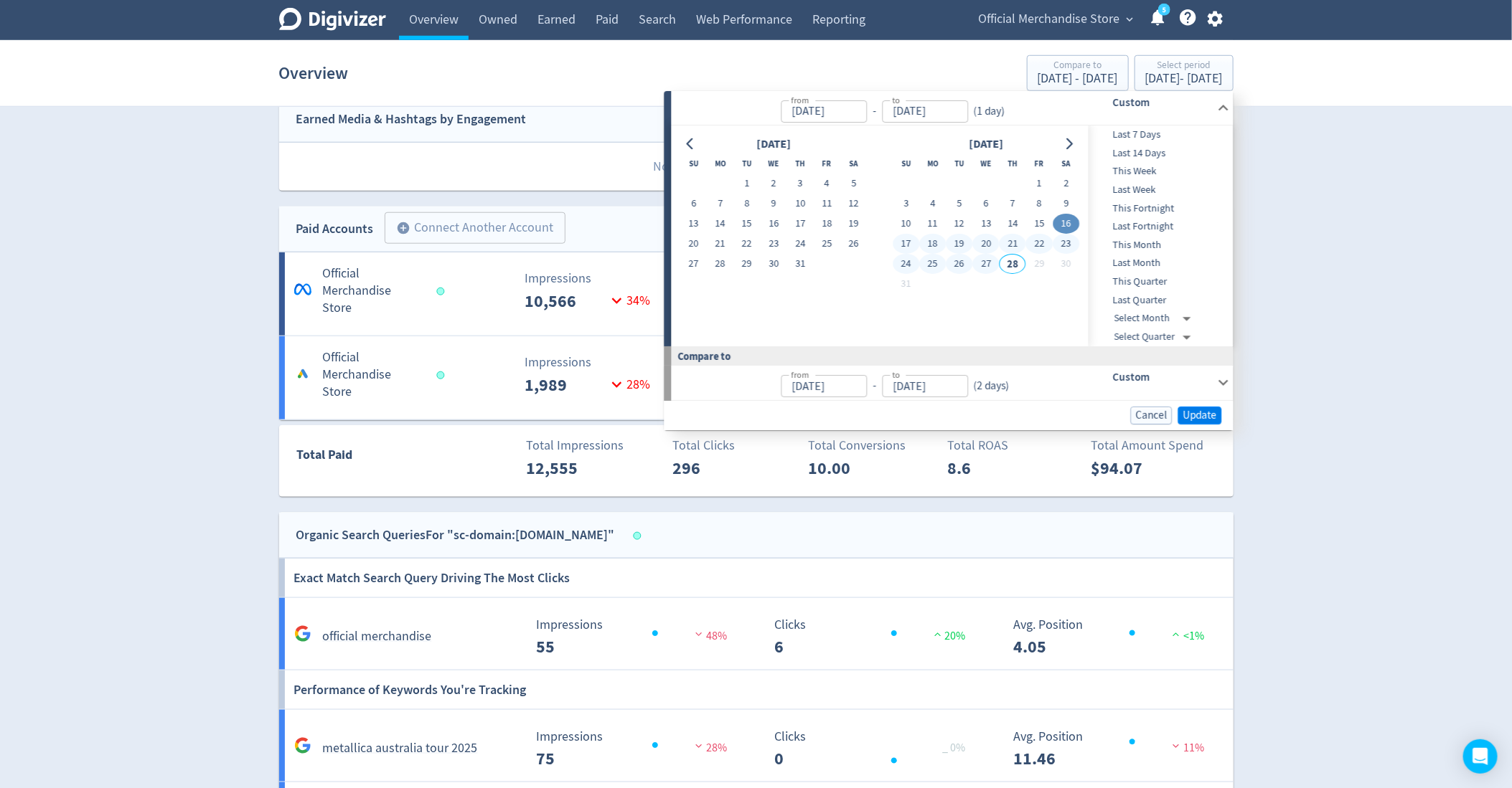
click at [1203, 410] on span "Update" at bounding box center [1201, 415] width 34 height 11
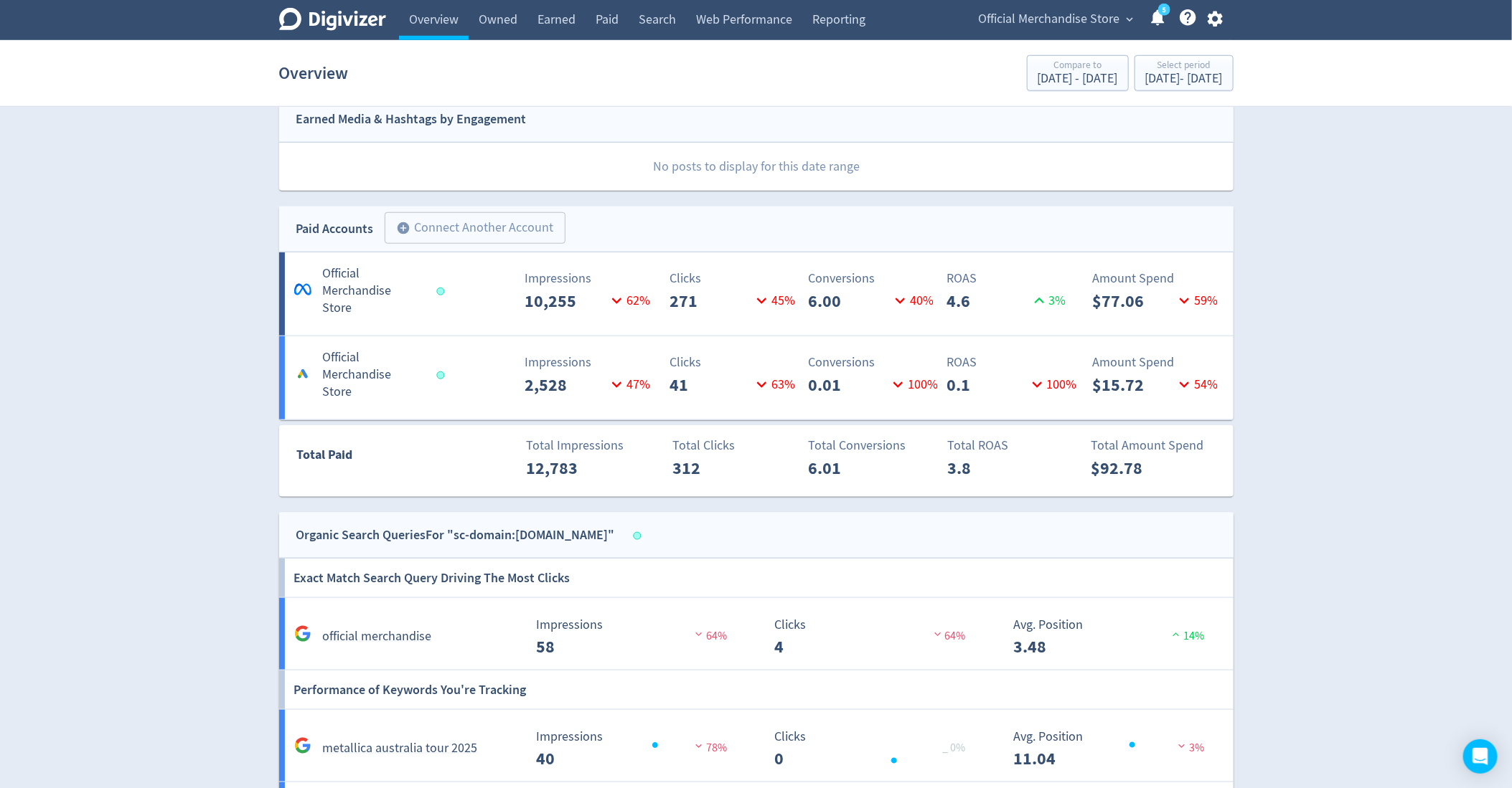
scroll to position [704, 0]
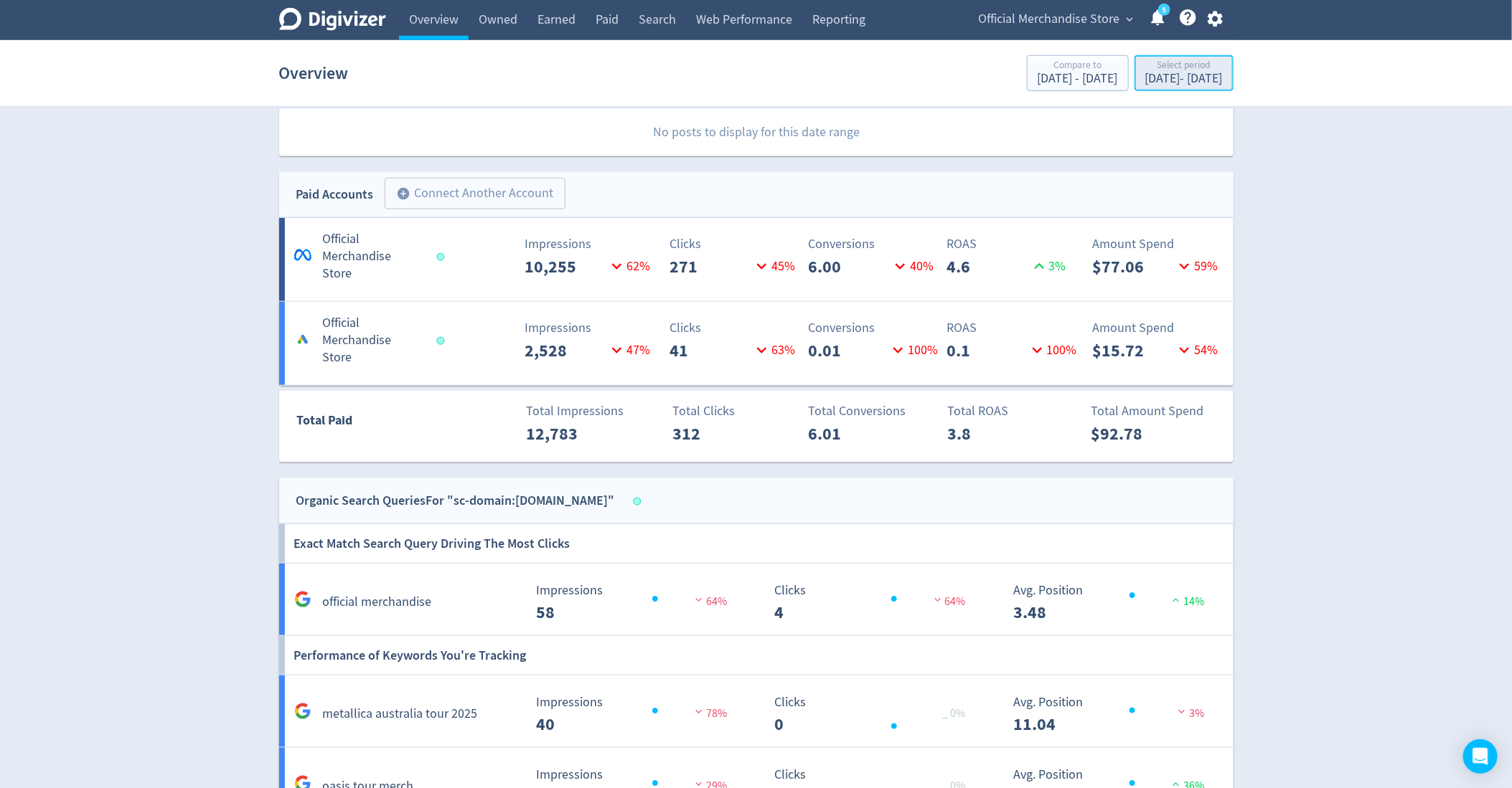
click at [1146, 68] on div "Select period" at bounding box center [1185, 66] width 78 height 12
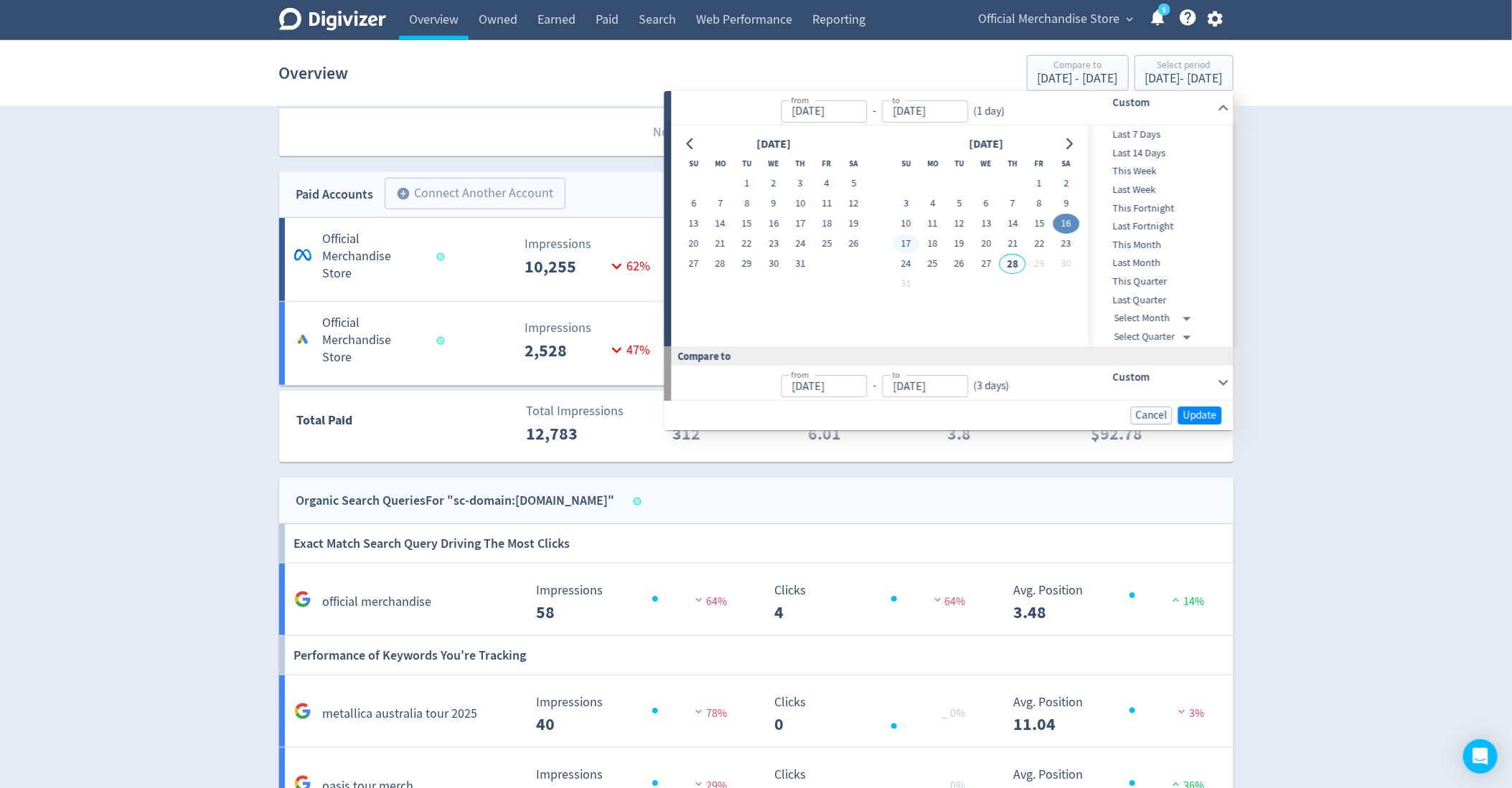
click at [907, 244] on button "17" at bounding box center [906, 244] width 27 height 20
type input "[DATE]"
click at [902, 245] on button "17" at bounding box center [906, 244] width 27 height 20
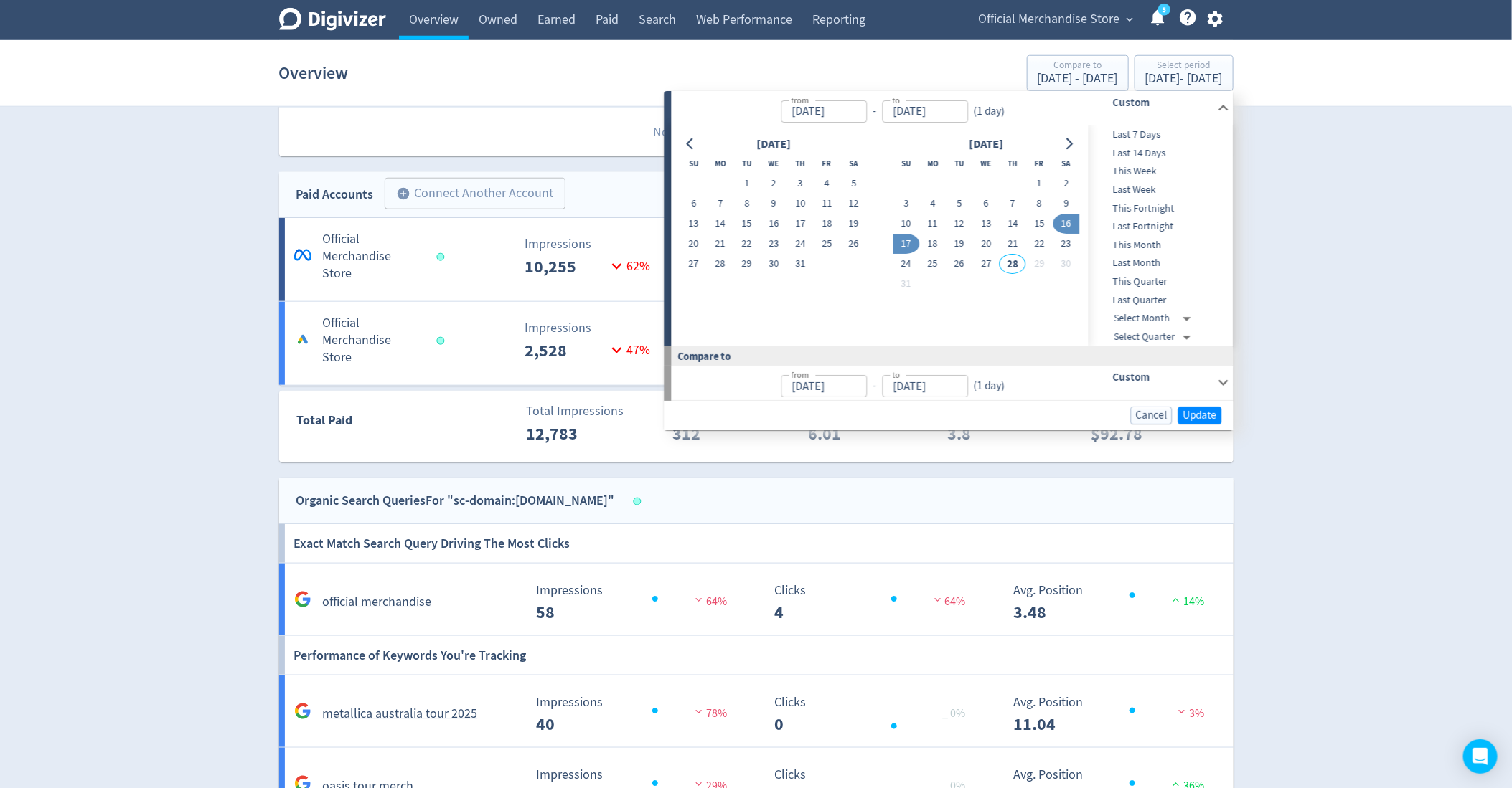
type input "[DATE]"
click at [1203, 413] on span "Update" at bounding box center [1201, 415] width 34 height 11
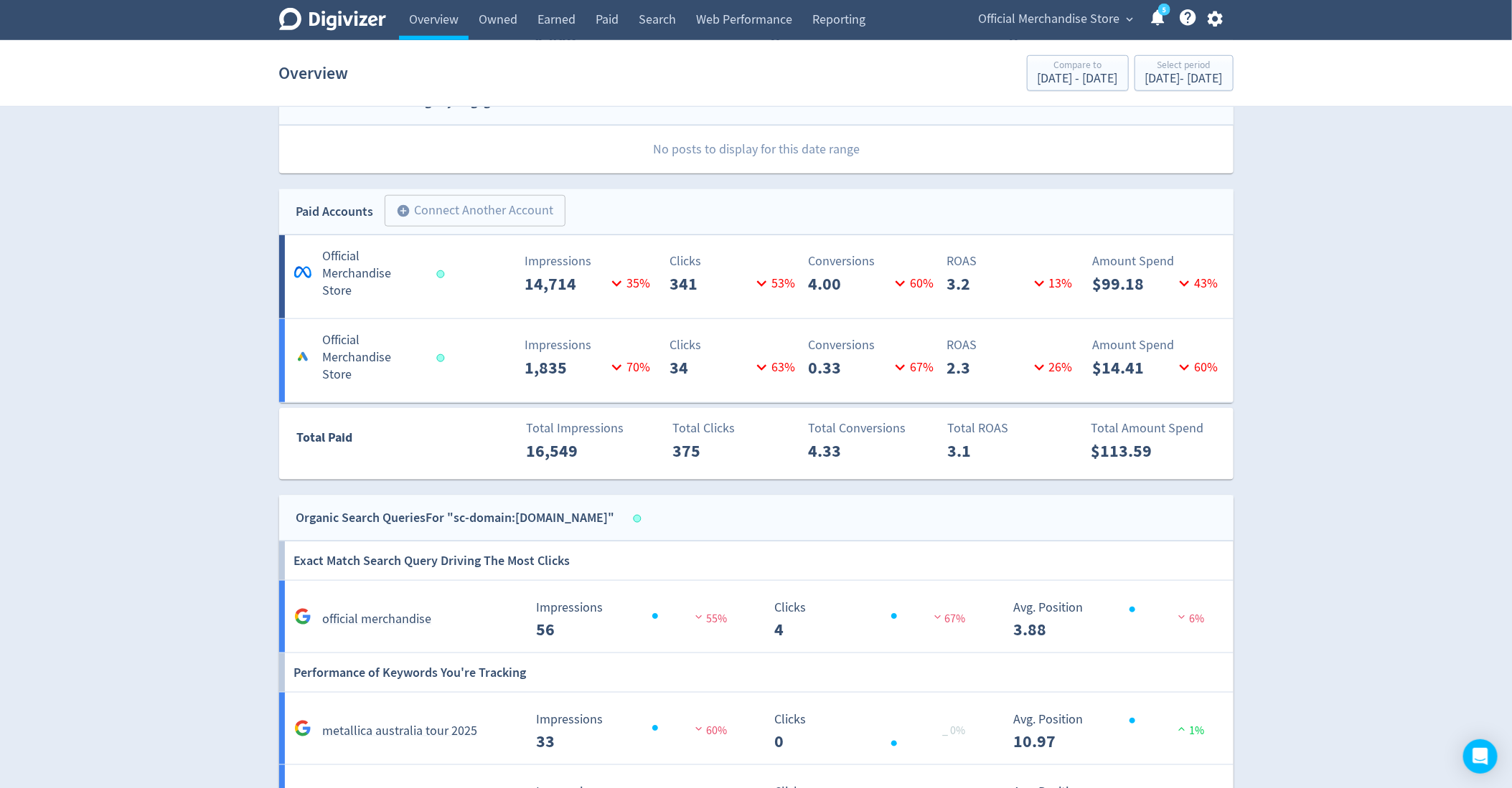
scroll to position [685, 0]
click at [1184, 81] on div "[DATE] - [DATE]" at bounding box center [1185, 79] width 78 height 13
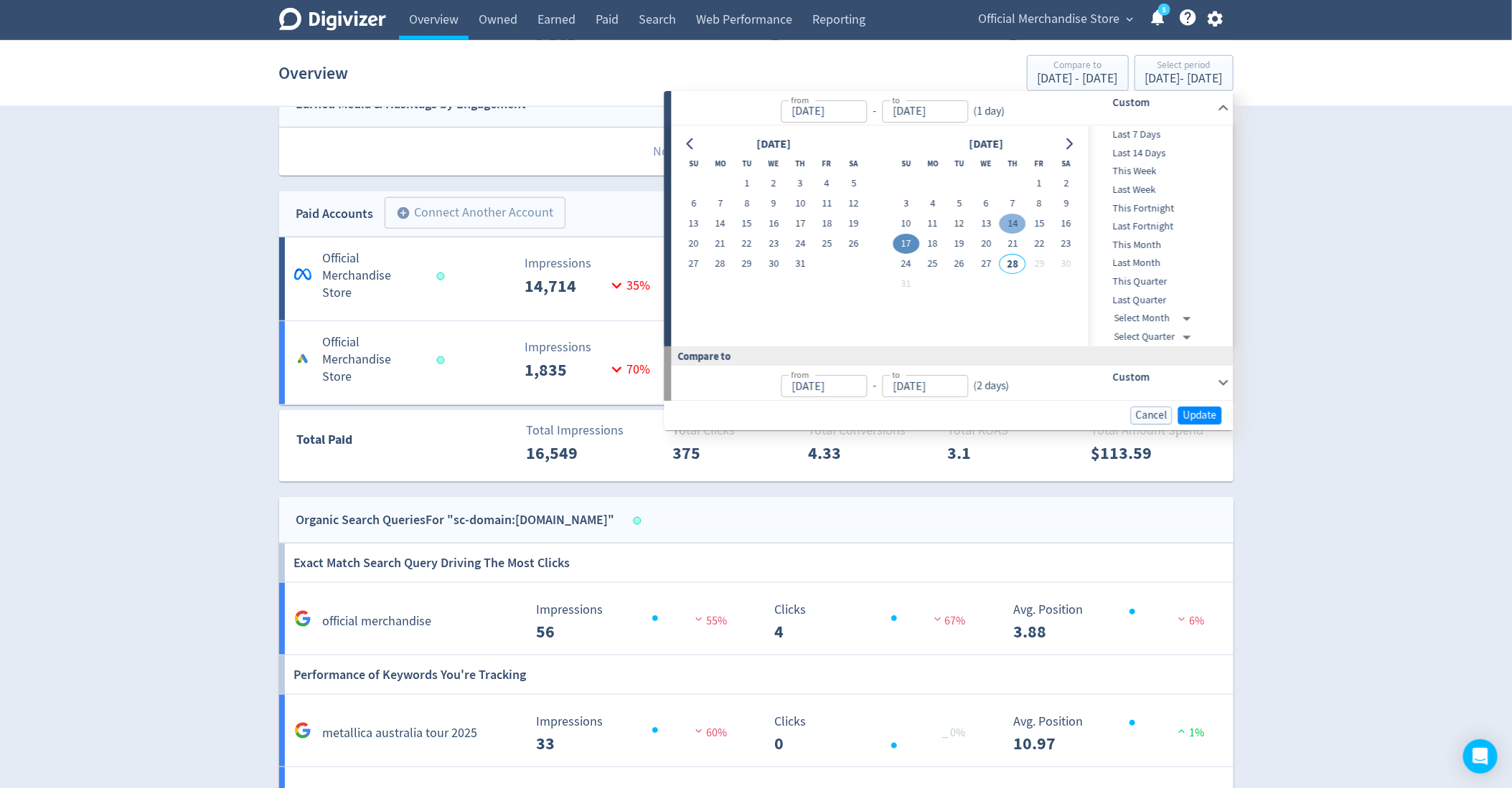
click at [1016, 225] on button "14" at bounding box center [1013, 224] width 27 height 20
type input "[DATE]"
click at [1035, 228] on button "15" at bounding box center [1039, 224] width 27 height 20
type input "[DATE]"
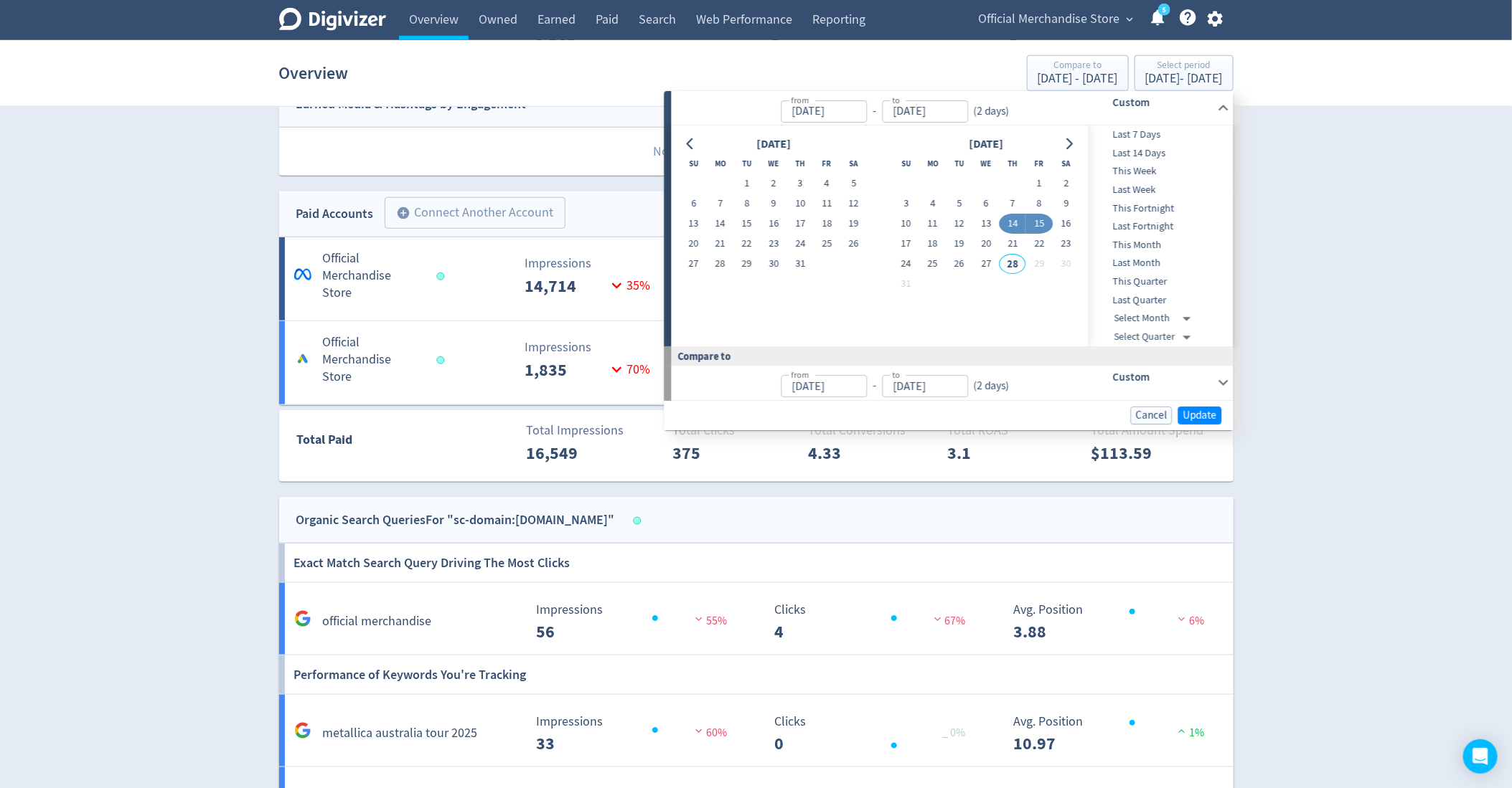
type input "[DATE]"
click at [1195, 414] on span "Update" at bounding box center [1201, 415] width 34 height 11
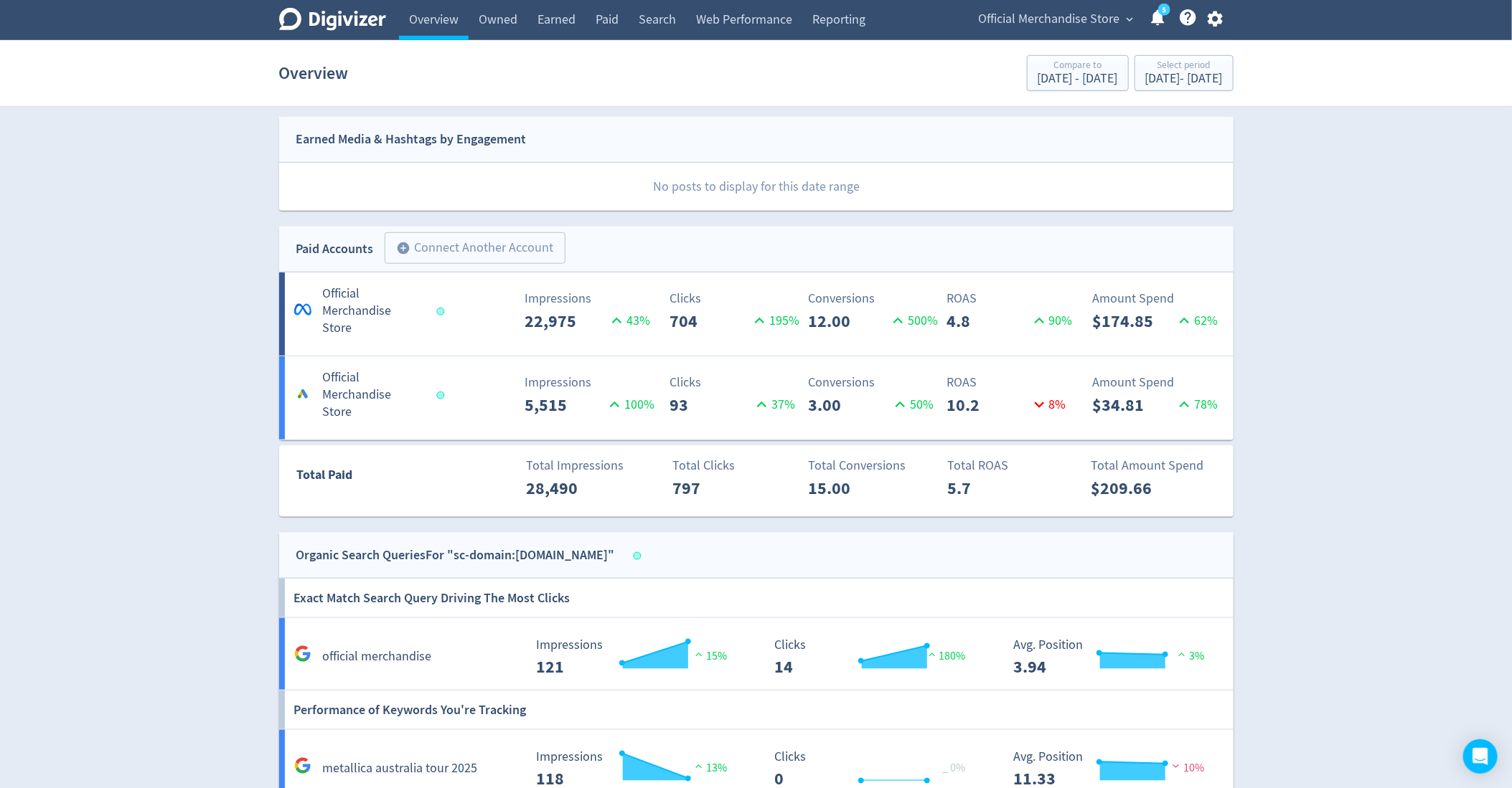
scroll to position [644, 0]
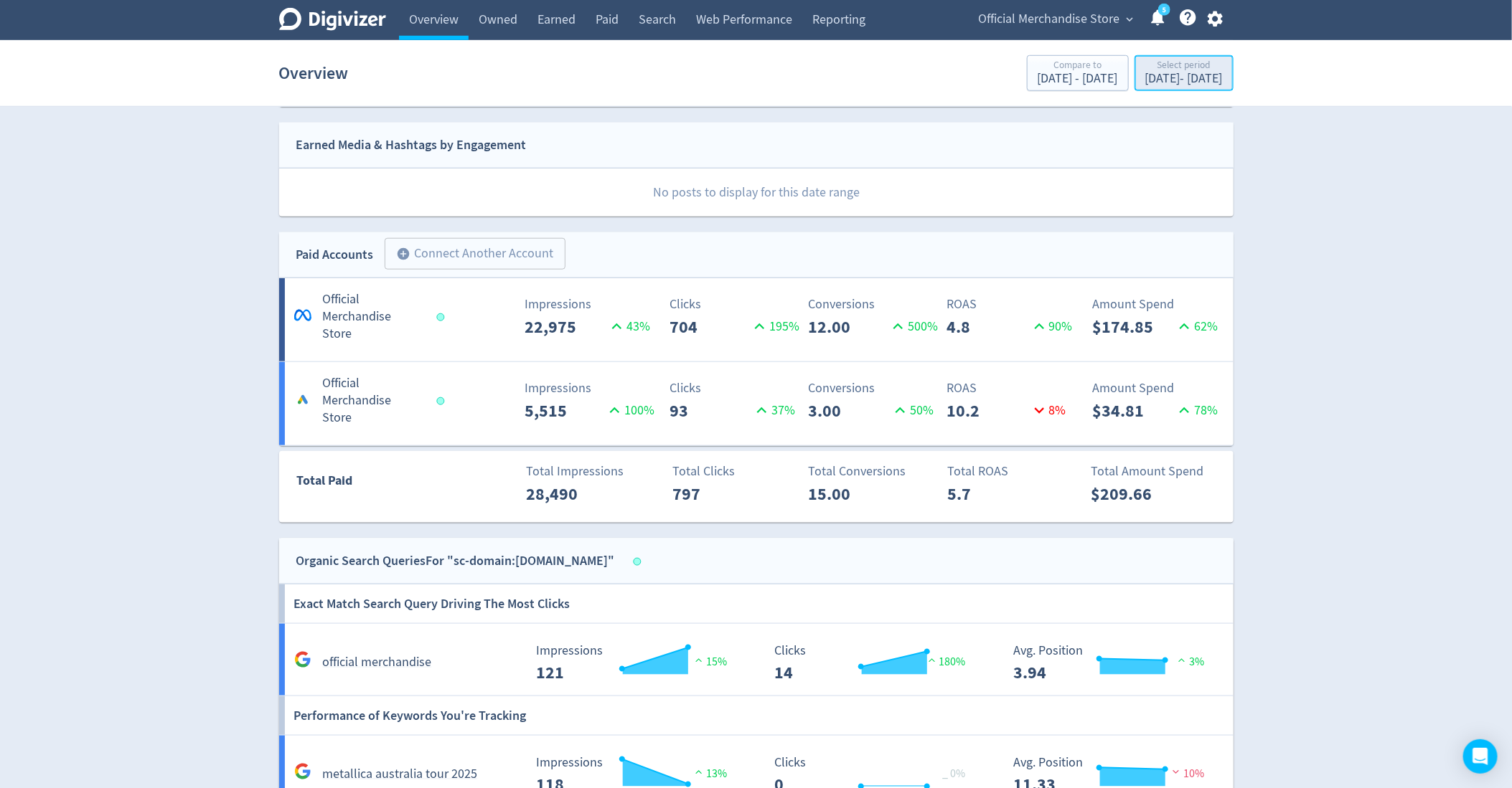
click at [1144, 87] on div "Select period [DATE] - [DATE]" at bounding box center [1184, 74] width 91 height 29
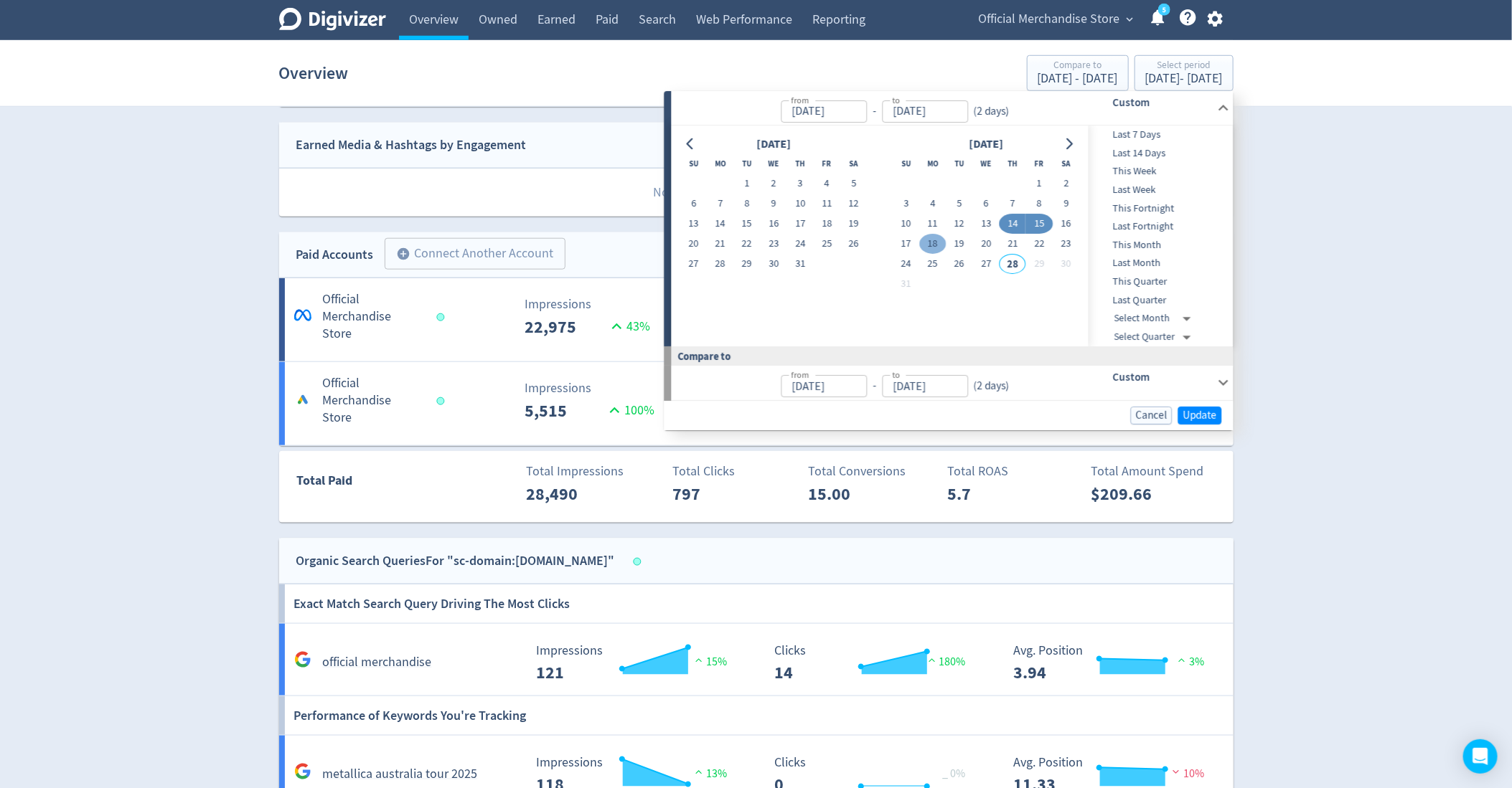
click at [939, 246] on button "18" at bounding box center [932, 244] width 27 height 20
type input "[DATE]"
click at [909, 262] on button "24" at bounding box center [906, 264] width 27 height 20
type input "[DATE]"
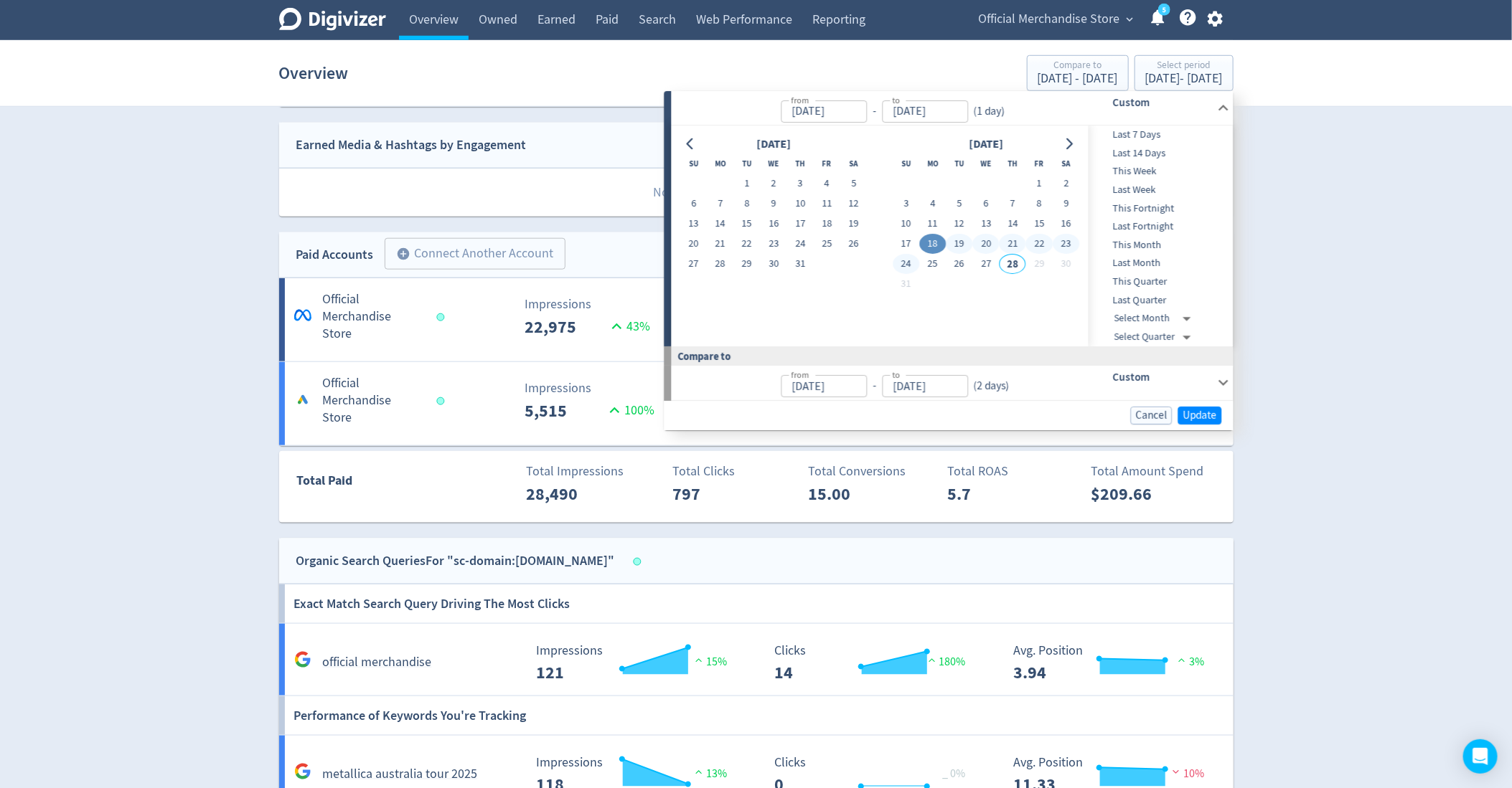
type input "[DATE]"
click at [1194, 411] on span "Update" at bounding box center [1201, 415] width 34 height 11
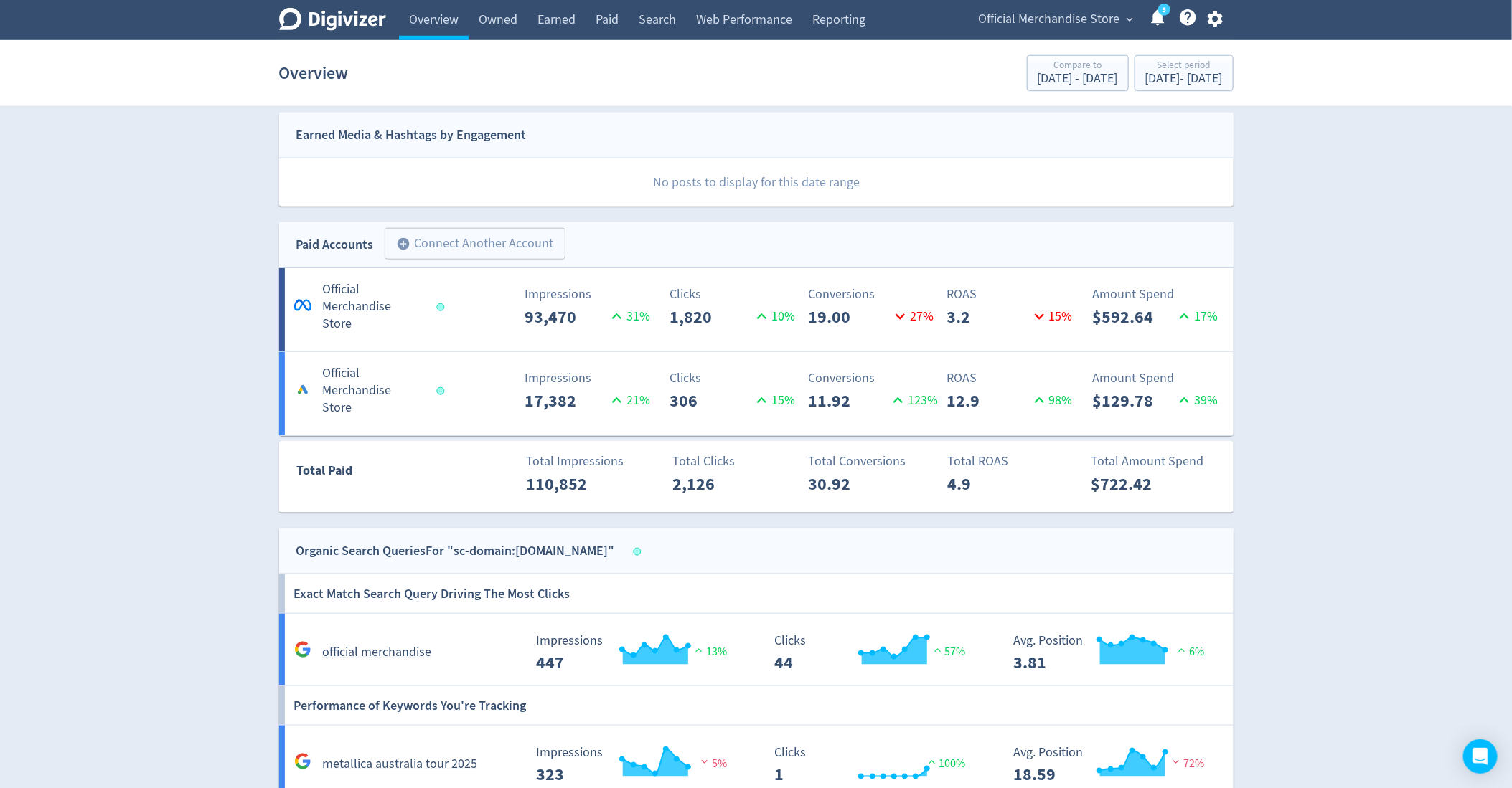
scroll to position [652, 0]
click at [1187, 90] on button "Select period [DATE] - [DATE]" at bounding box center [1184, 73] width 99 height 36
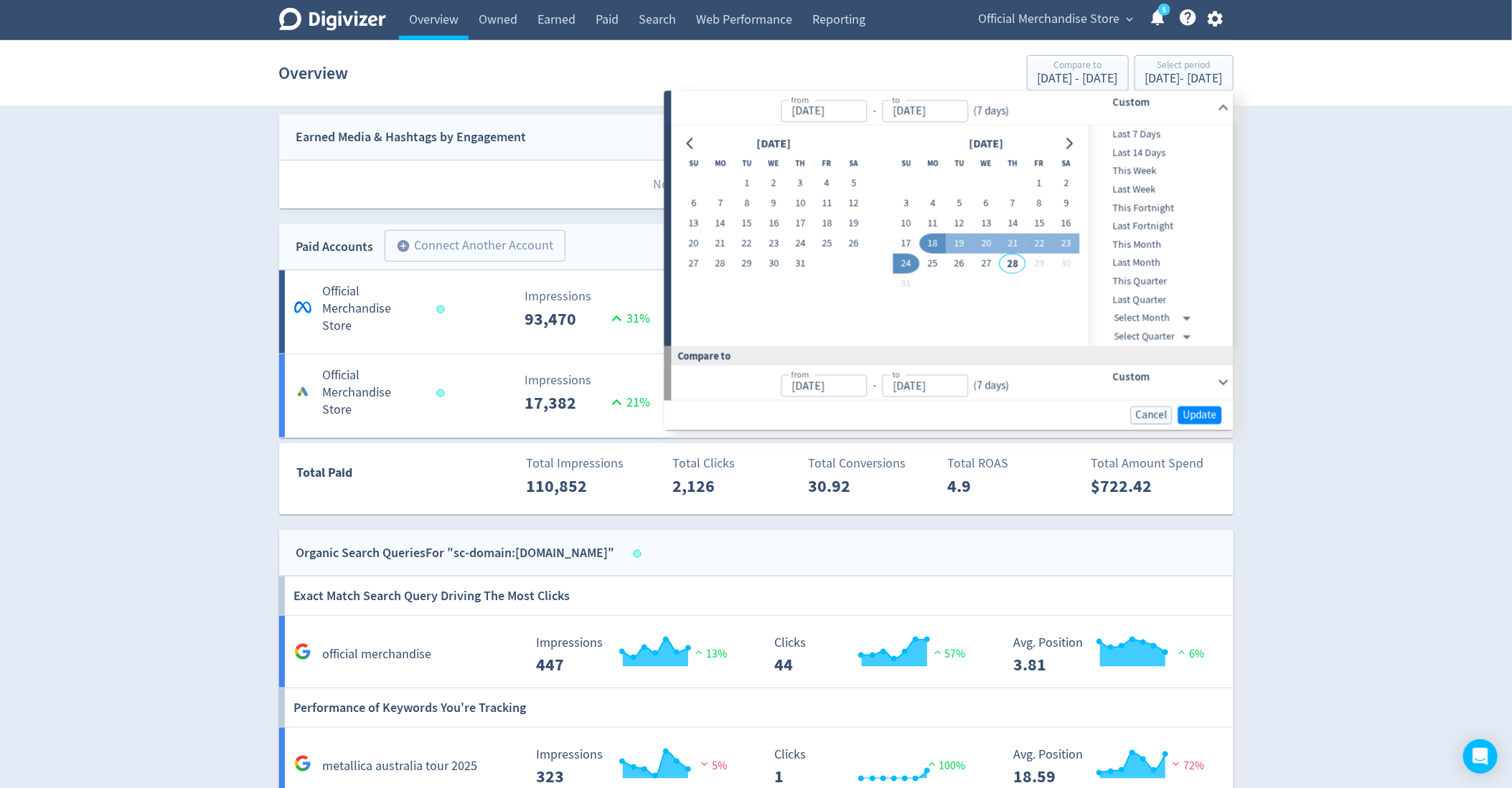
click at [1402, 290] on div "Digivizer Logo [PERSON_NAME] Logo Overview Owned Earned Paid Search Web Perform…" at bounding box center [756, 260] width 1512 height 1825
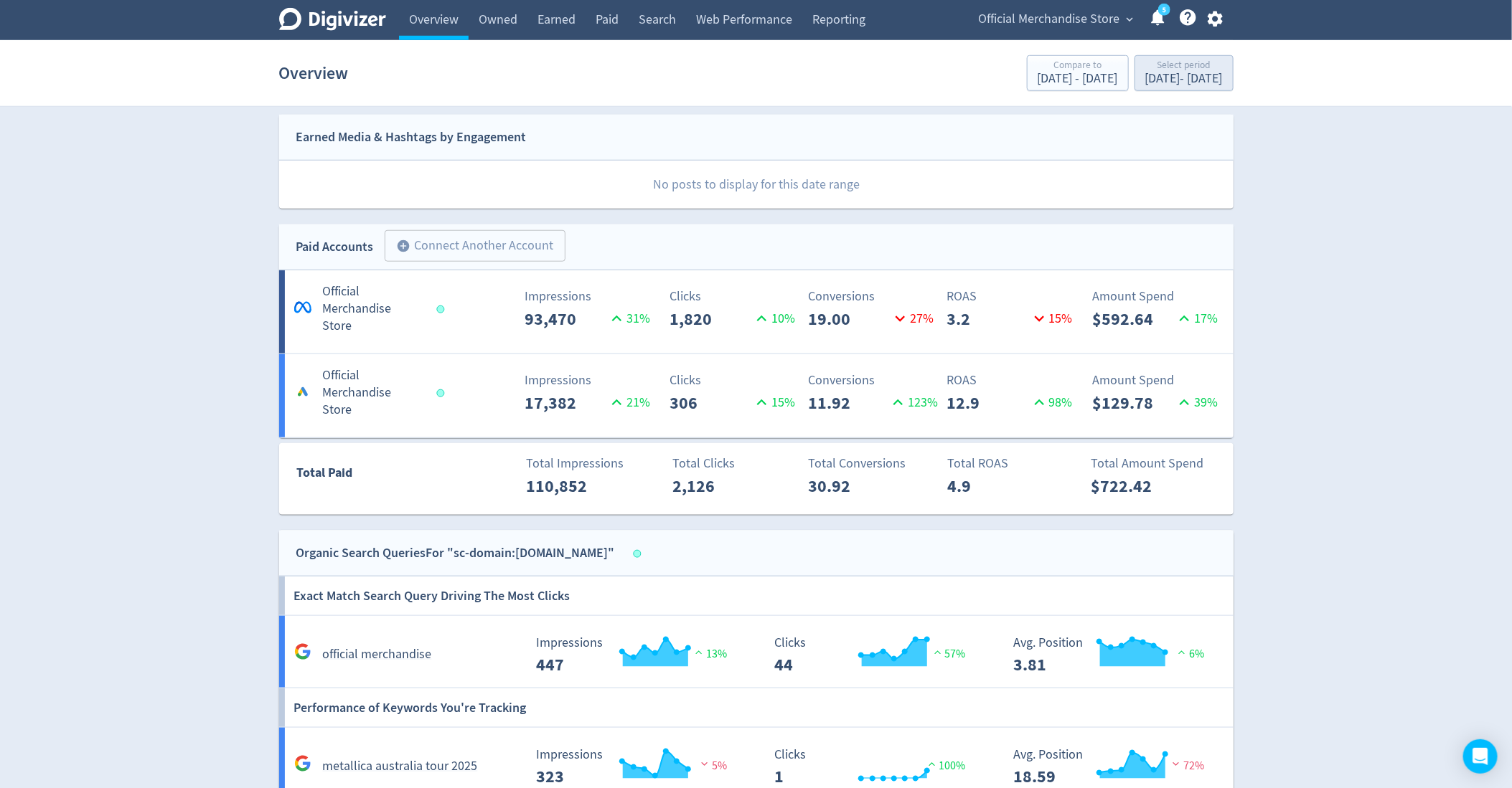
click at [1146, 71] on div "Select period" at bounding box center [1185, 66] width 78 height 12
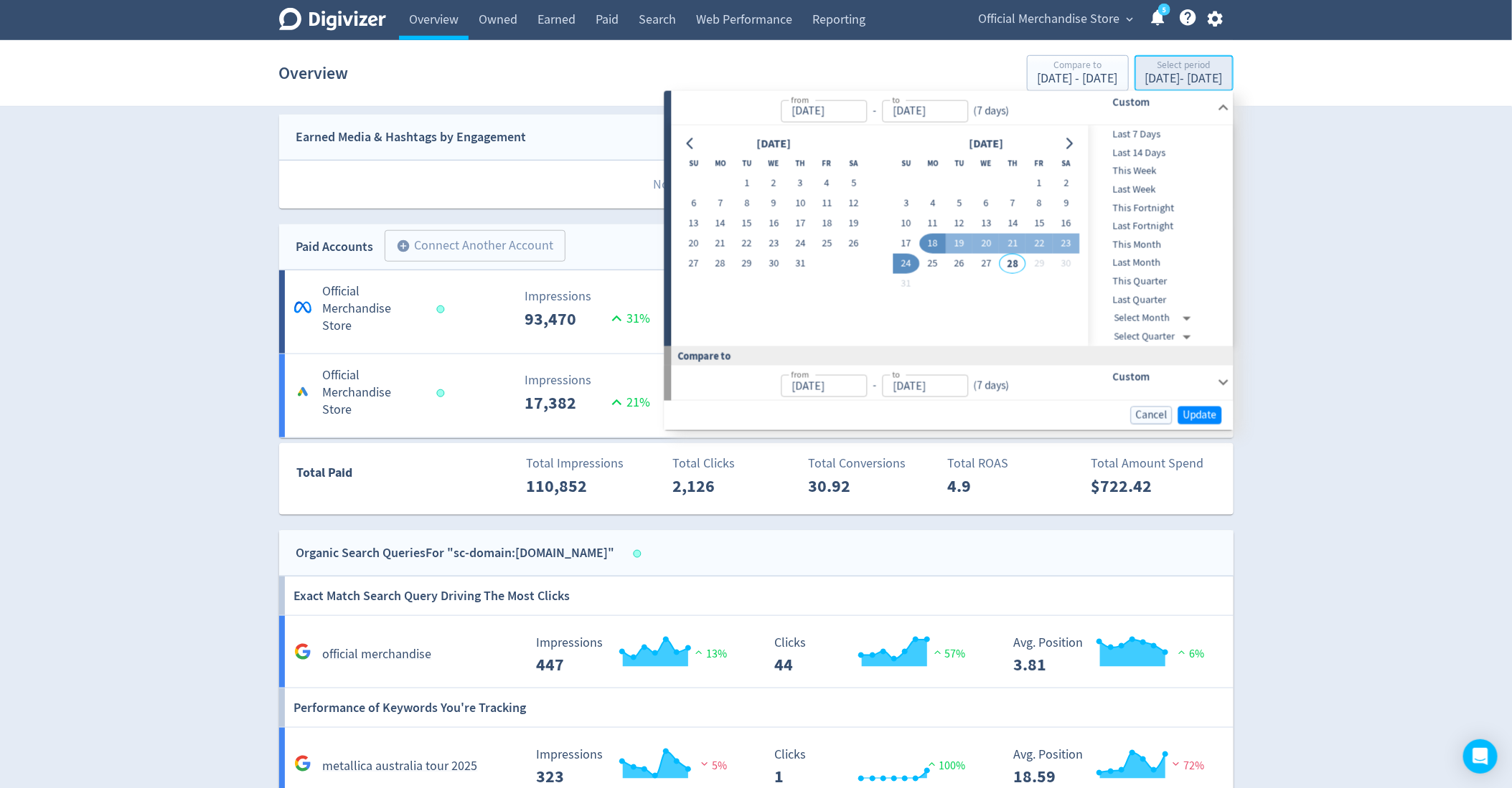
type input "[DATE]"
click at [1137, 142] on div "Last 7 Days" at bounding box center [1160, 135] width 142 height 19
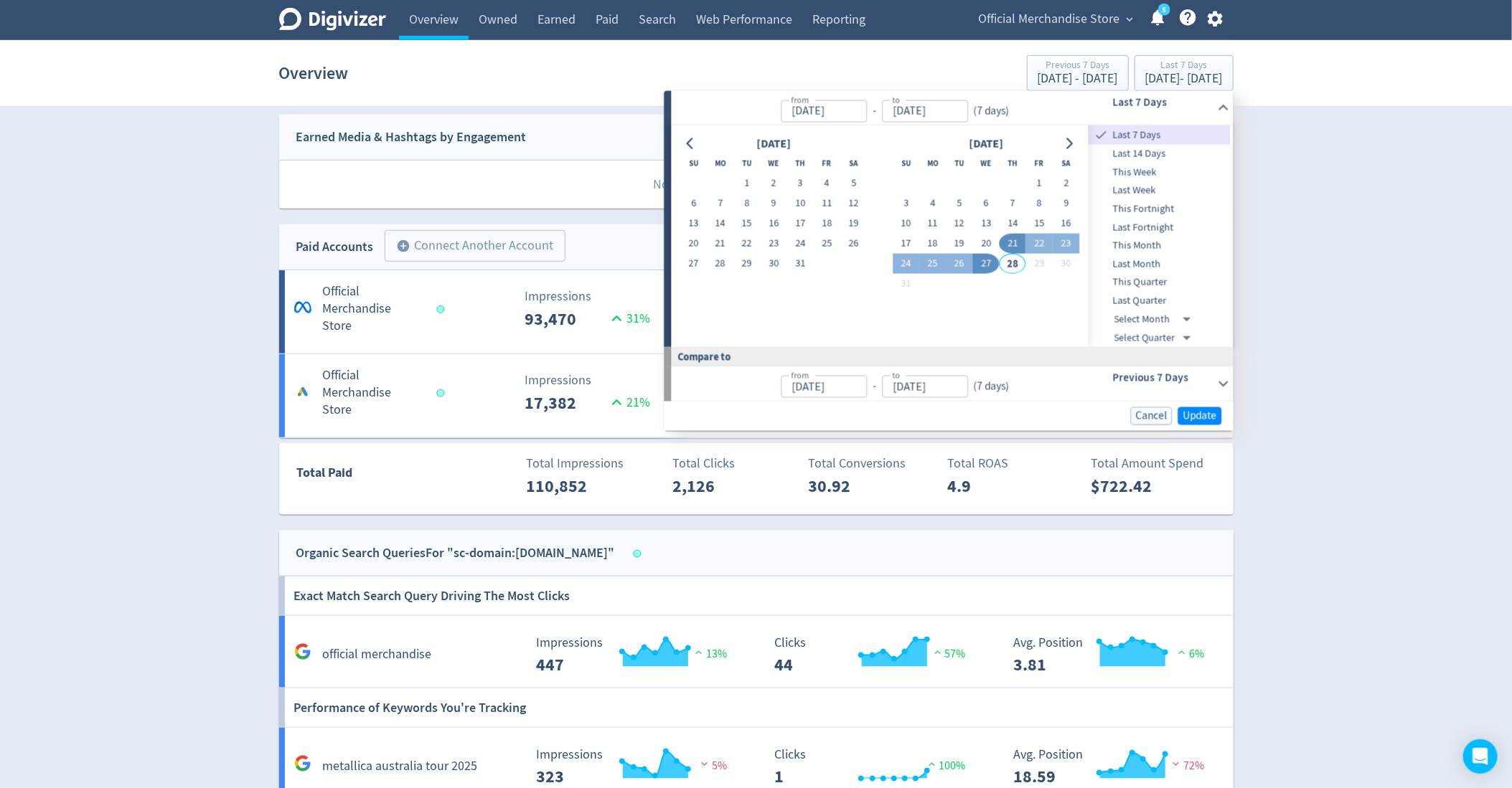
type input "[DATE]"
click at [1203, 417] on span "Update" at bounding box center [1201, 416] width 34 height 11
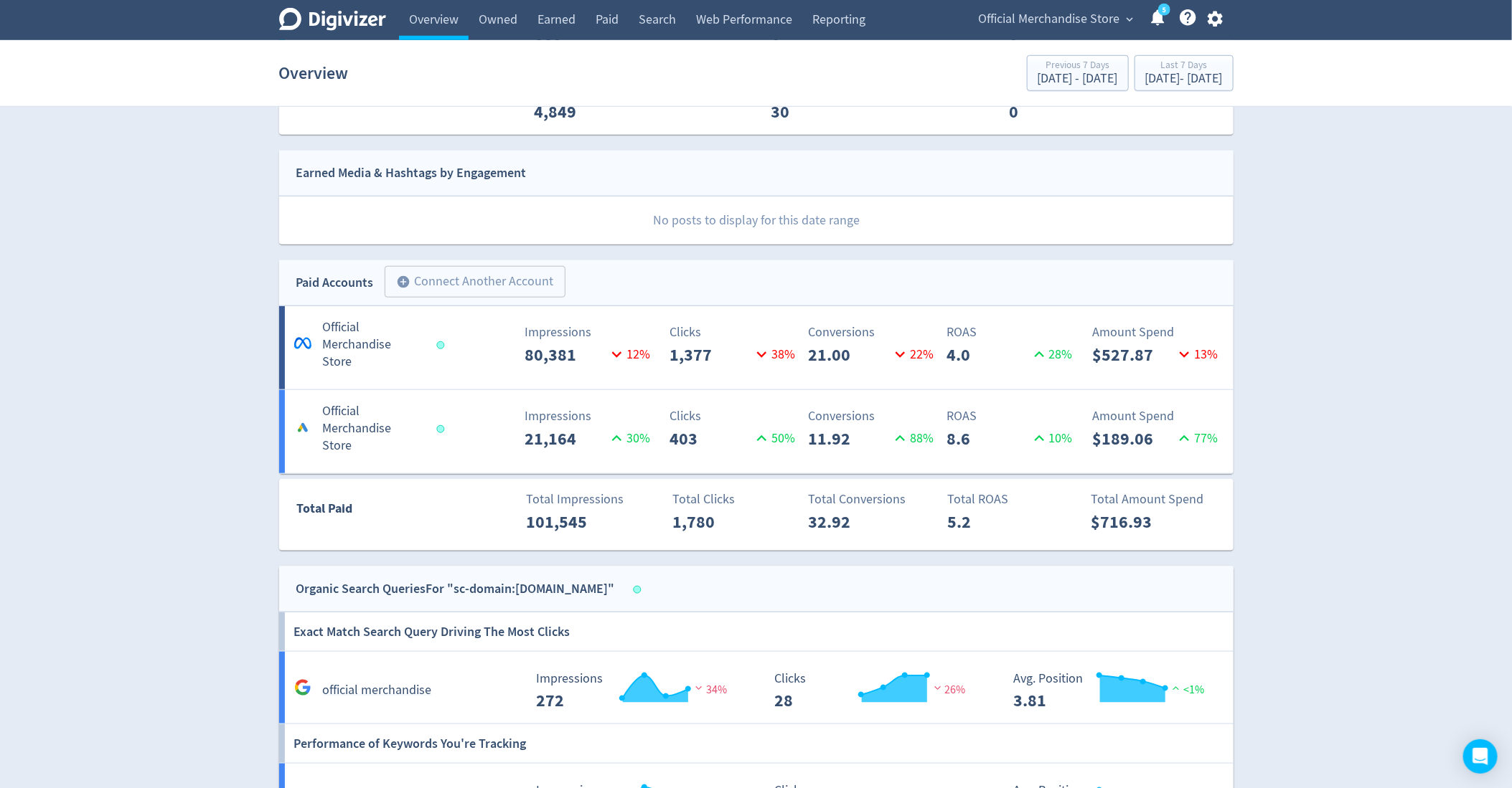
scroll to position [614, 0]
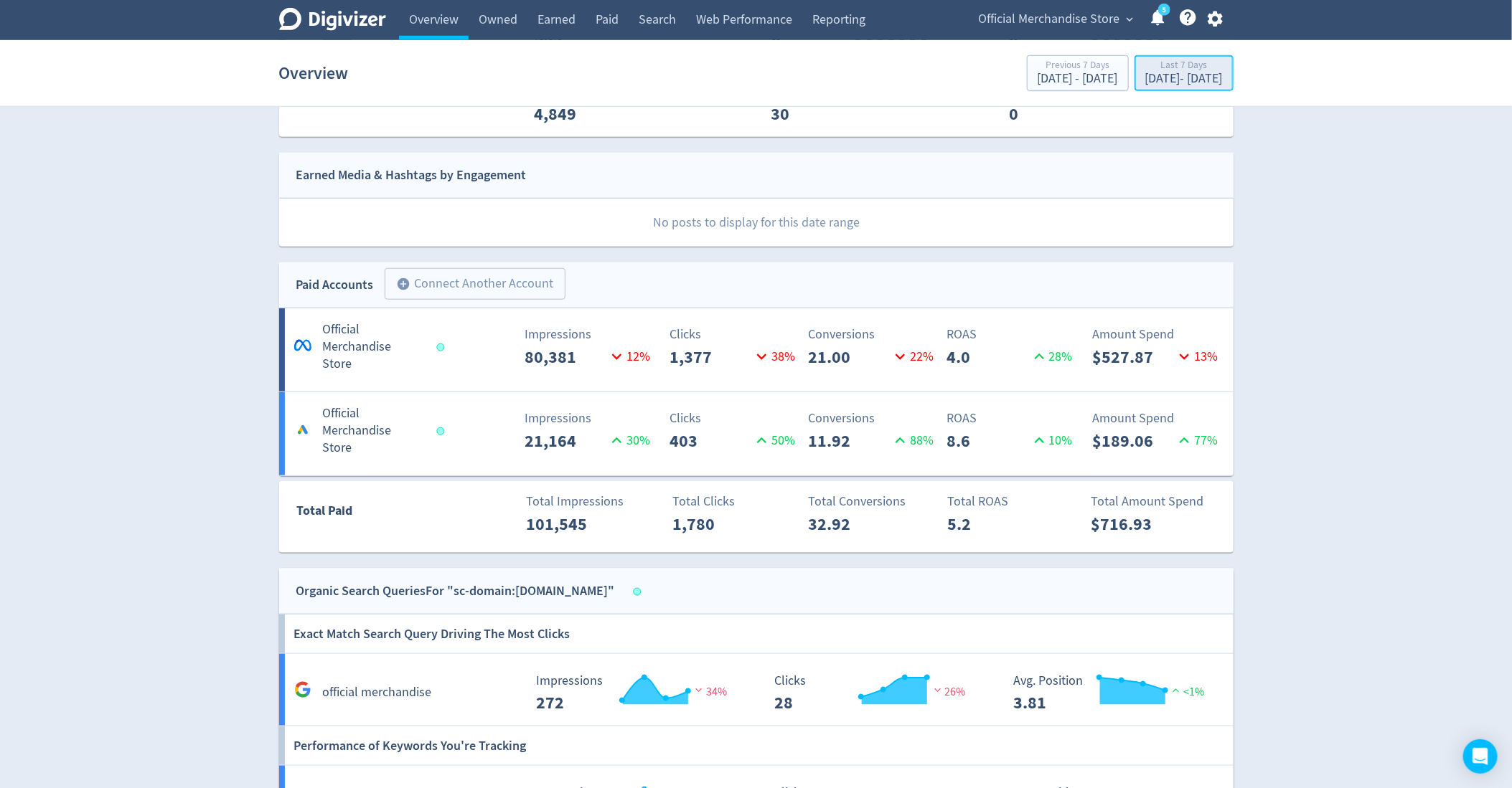
click at [1176, 85] on div "[DATE] - [DATE]" at bounding box center [1185, 79] width 78 height 13
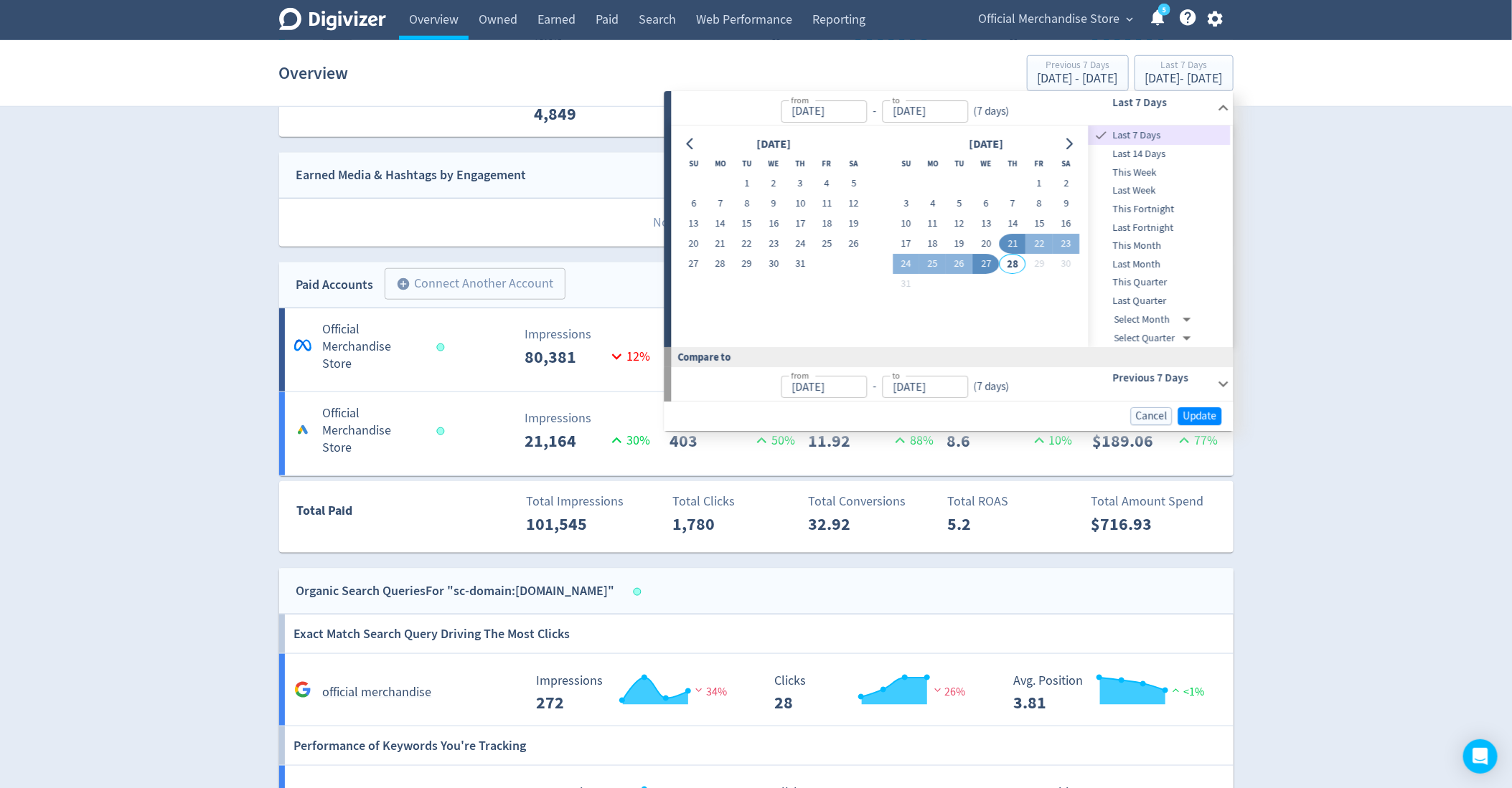
click at [1146, 153] on span "Last 14 Days" at bounding box center [1160, 155] width 142 height 16
type input "[DATE]"
click at [1200, 415] on span "Update" at bounding box center [1201, 416] width 34 height 11
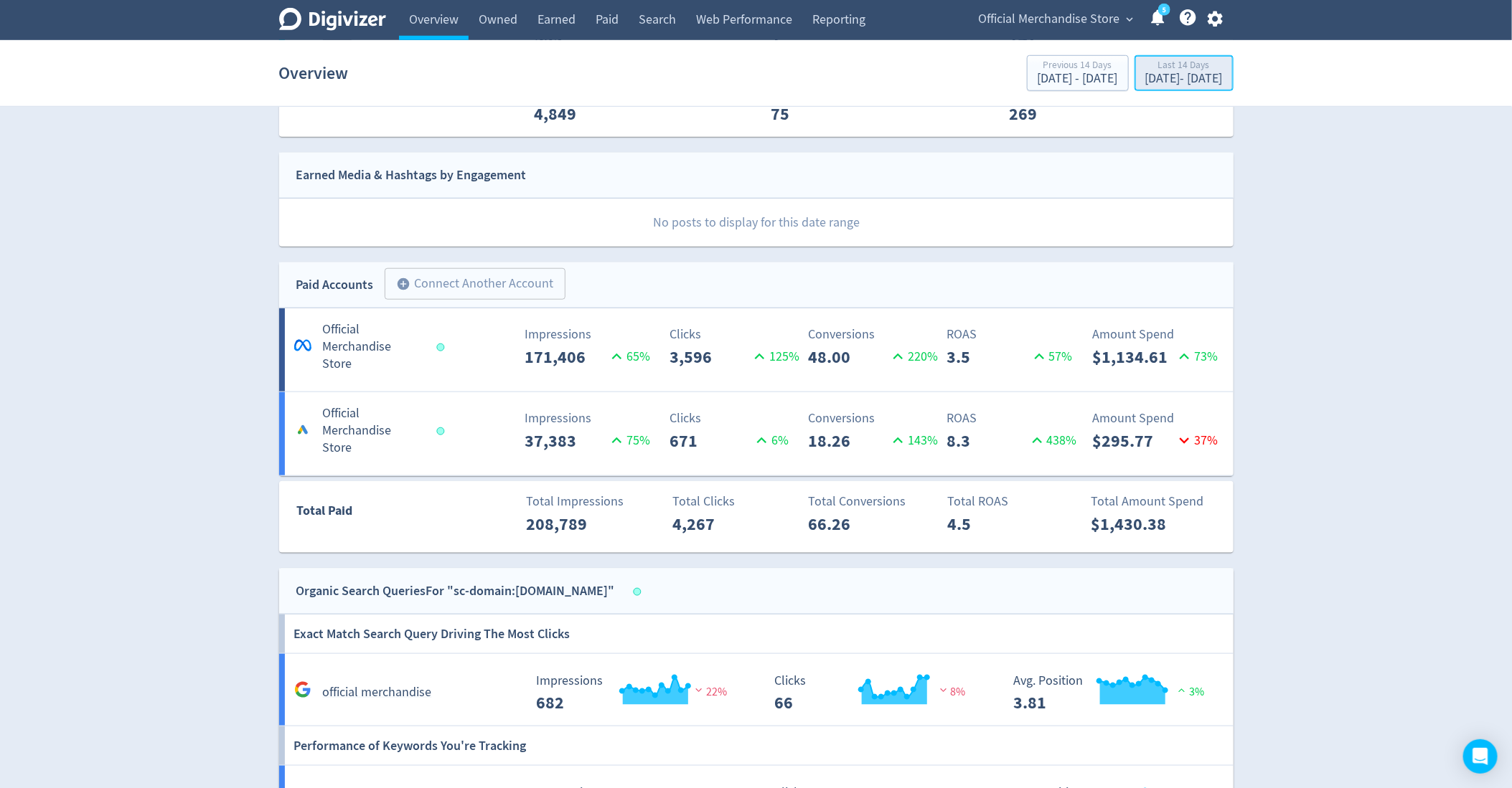
click at [1170, 82] on div "[DATE] - [DATE]" at bounding box center [1185, 79] width 78 height 13
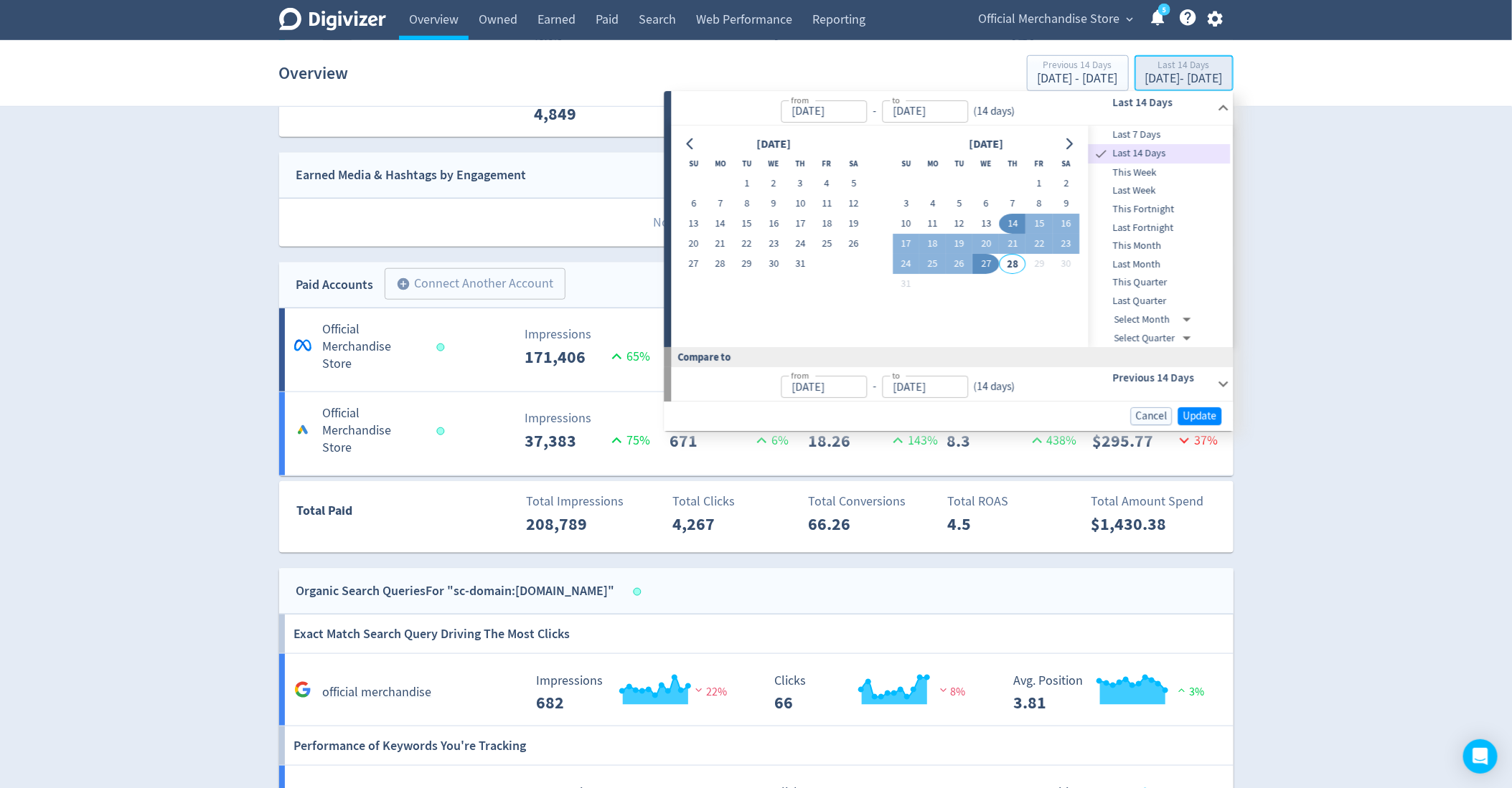
type input "[DATE]"
click at [1126, 137] on span "Last 7 Days" at bounding box center [1160, 135] width 142 height 16
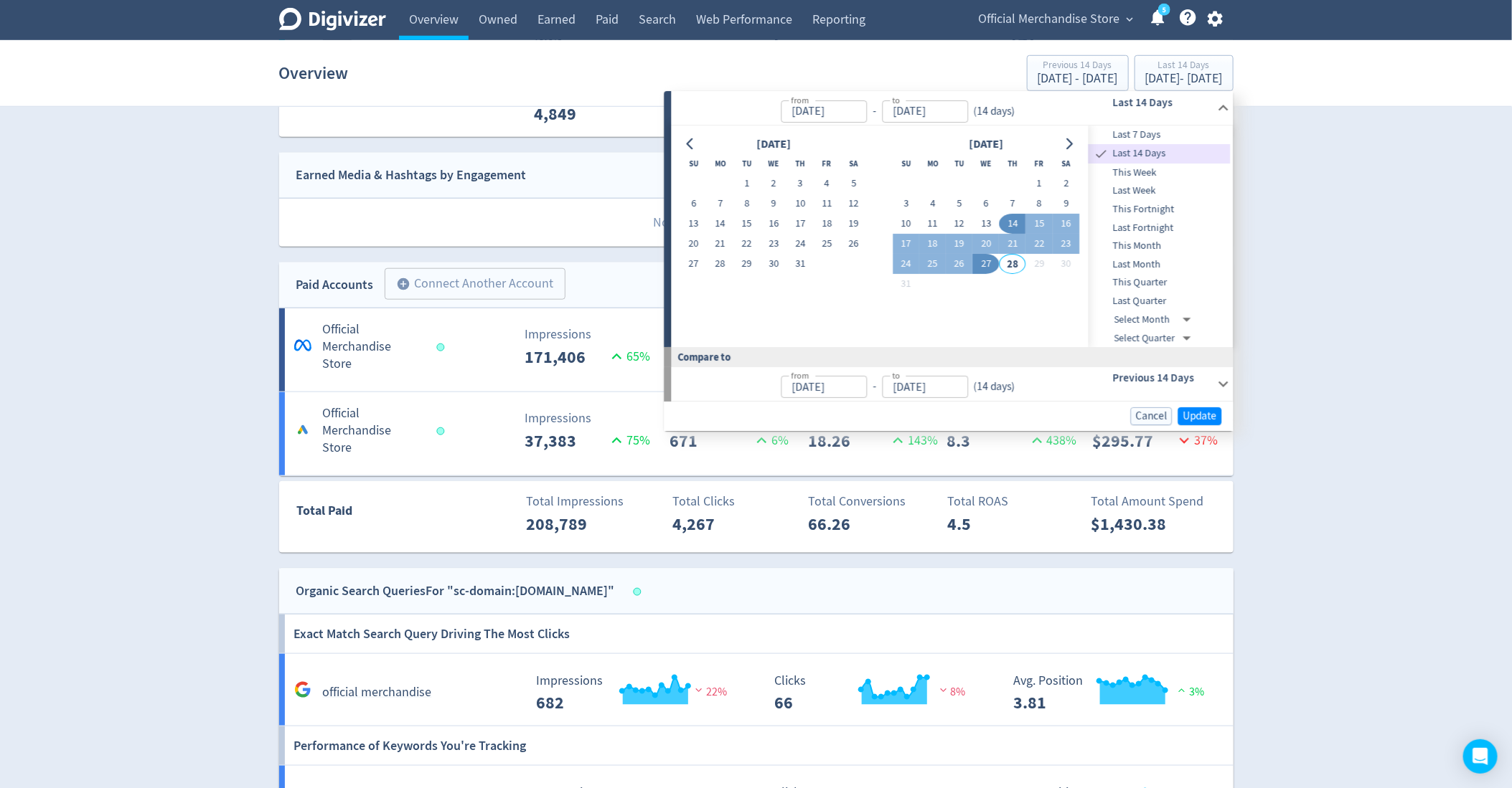
type input "[DATE]"
click at [1208, 413] on span "Update" at bounding box center [1201, 416] width 34 height 11
